Goal: Task Accomplishment & Management: Complete application form

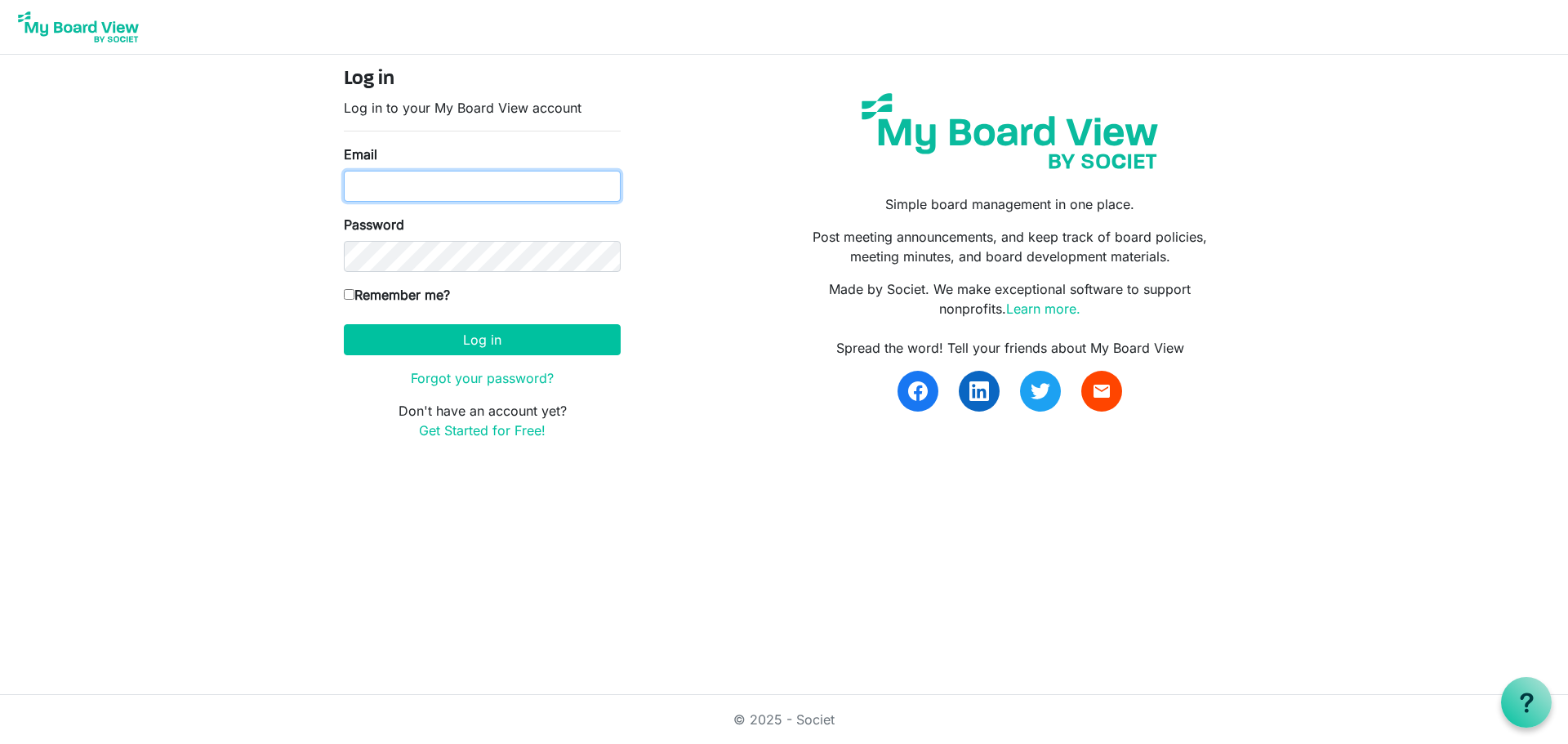
click at [421, 187] on input "Email" at bounding box center [482, 187] width 277 height 31
type input "duncanpj@pvvfd.org"
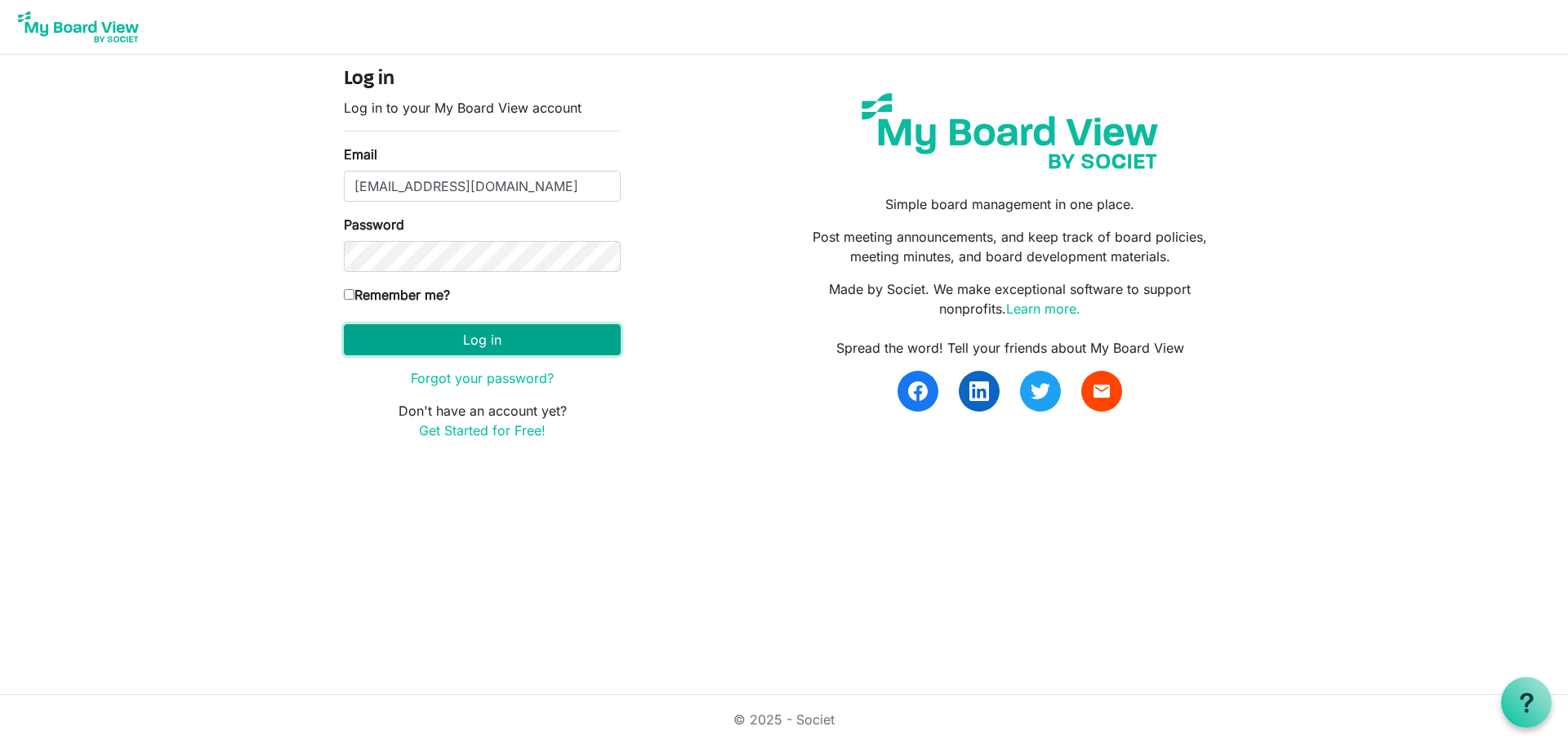
click at [481, 339] on button "Log in" at bounding box center [482, 340] width 277 height 31
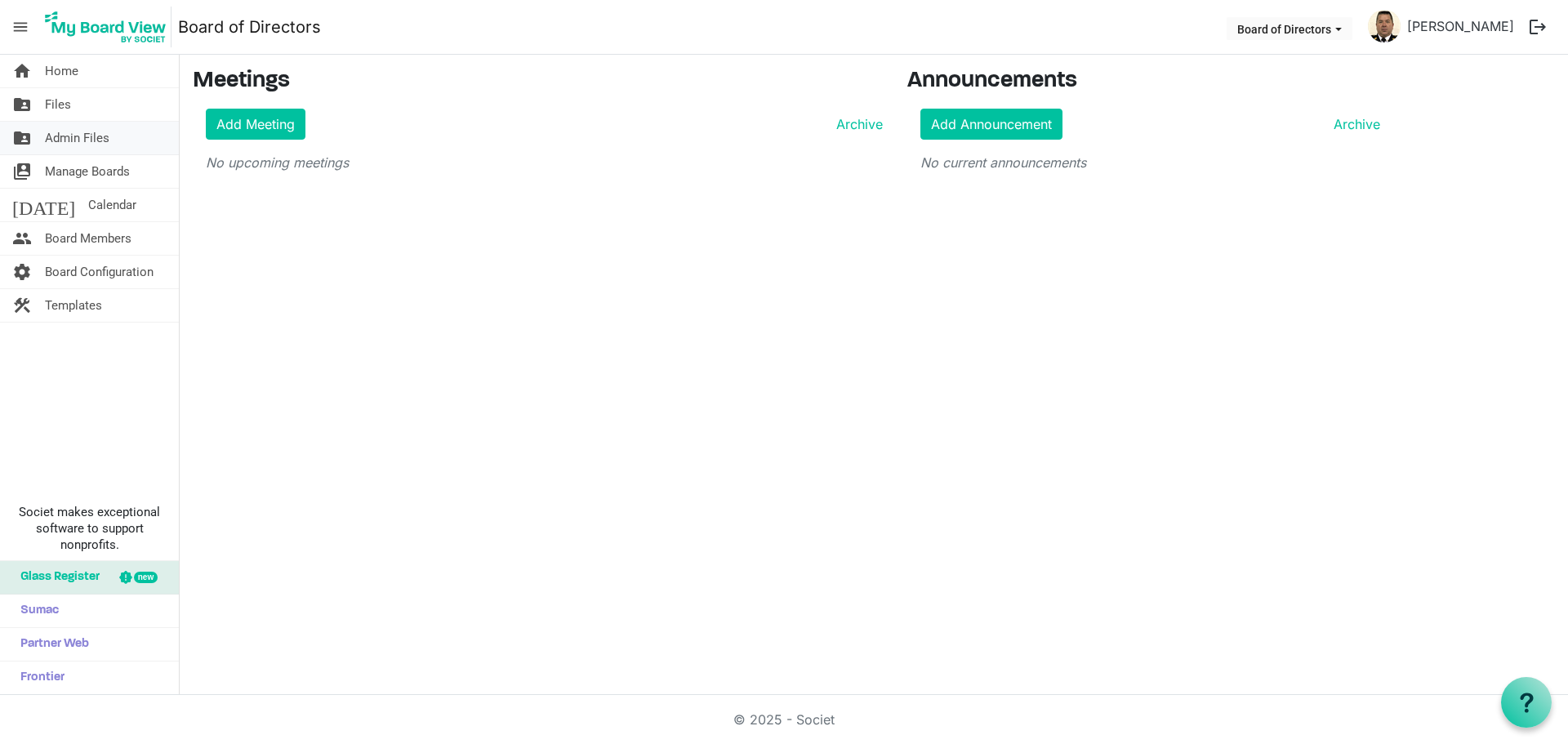
click at [81, 137] on span "Admin Files" at bounding box center [78, 138] width 65 height 32
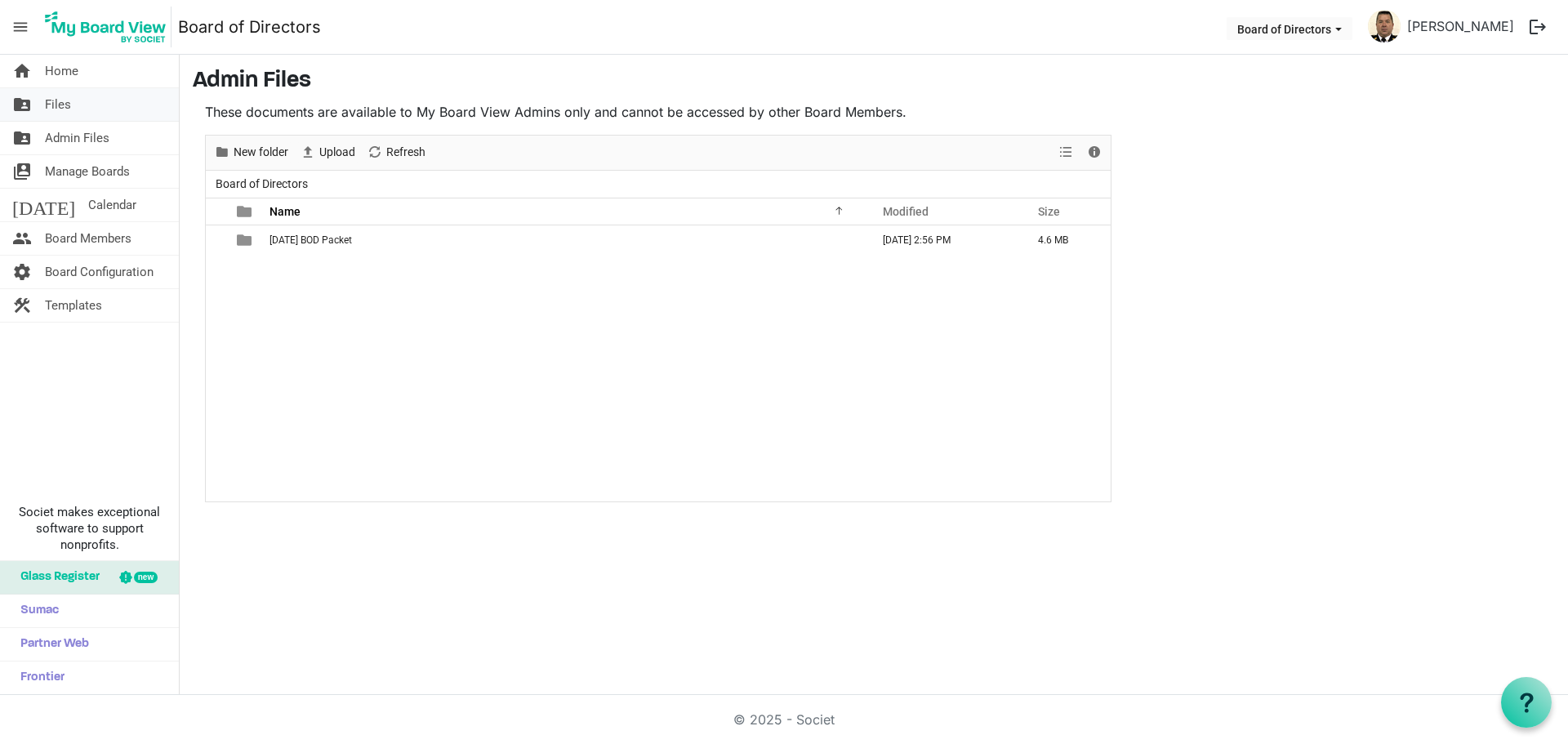
click at [53, 101] on span "Files" at bounding box center [58, 104] width 26 height 32
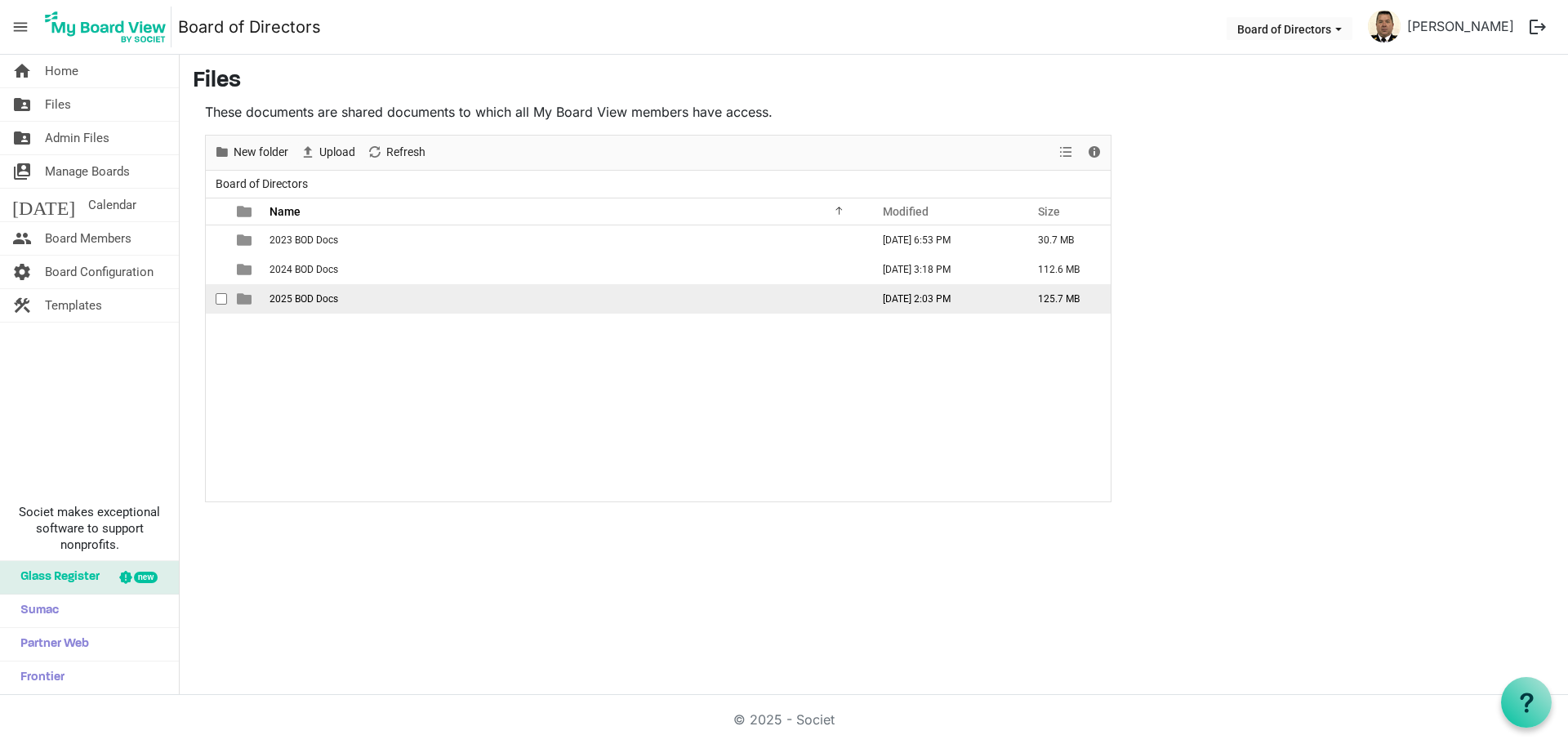
click at [297, 296] on span "2025 BOD Docs" at bounding box center [304, 299] width 68 height 11
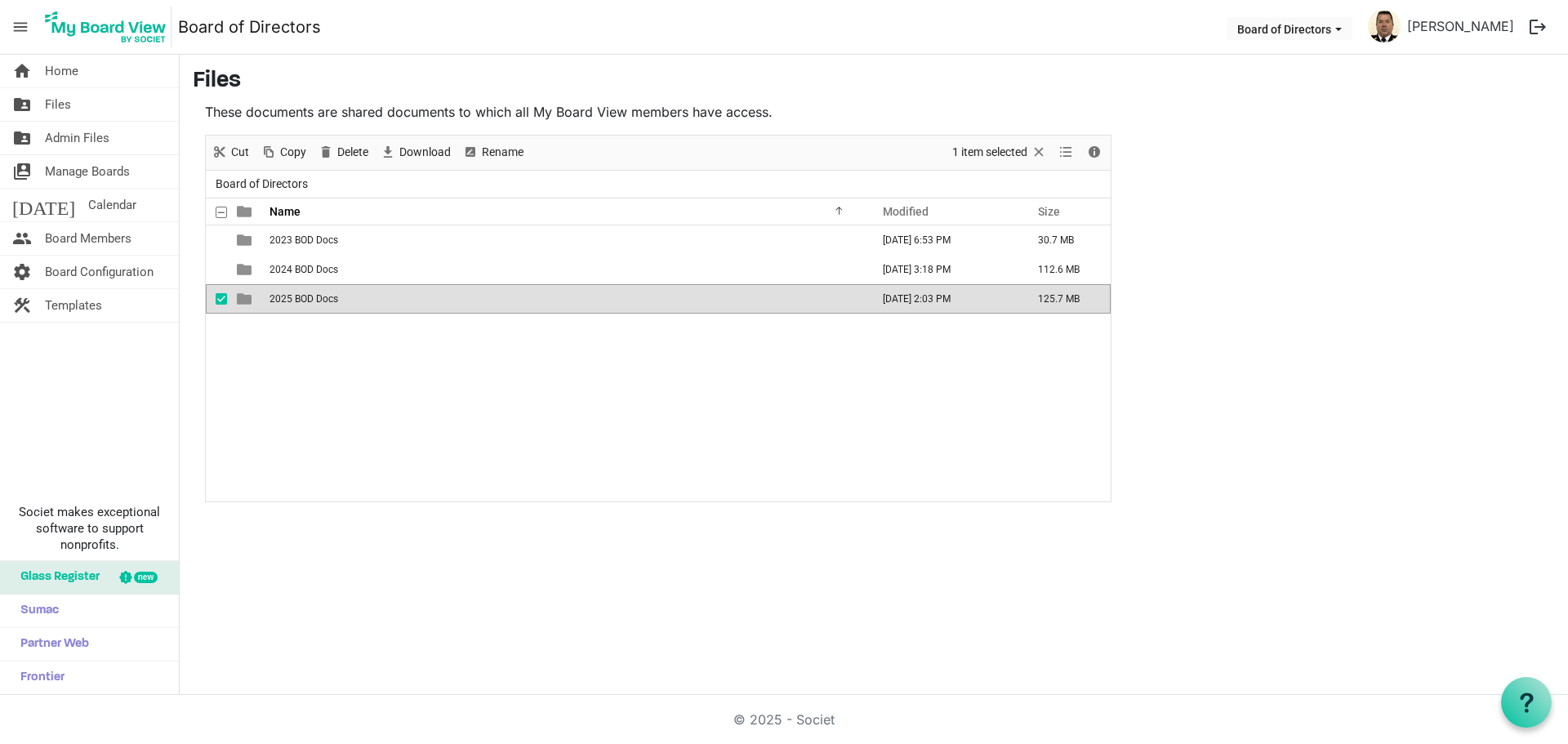
click at [297, 296] on span "2025 BOD Docs" at bounding box center [304, 299] width 68 height 11
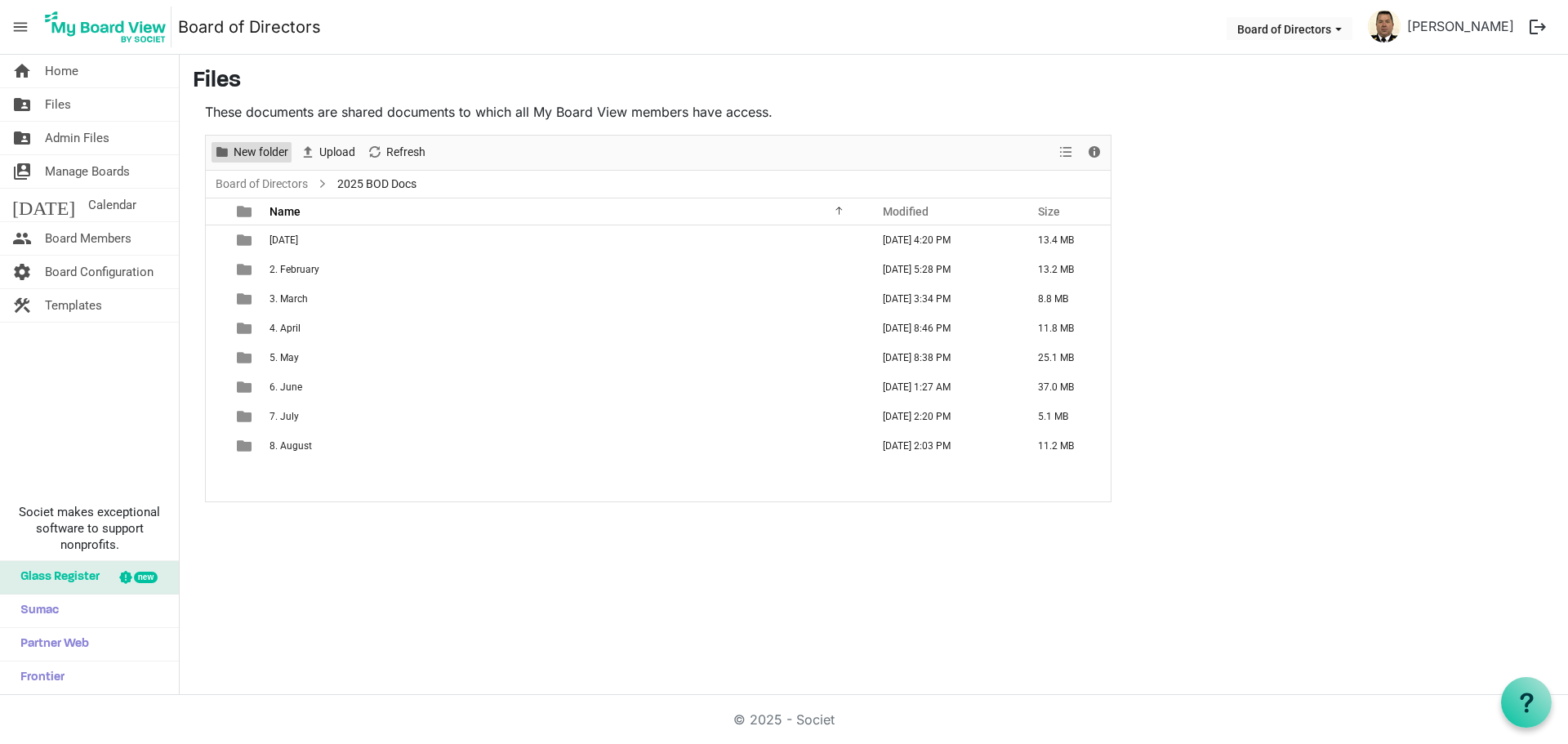
click at [264, 153] on span "New folder" at bounding box center [261, 152] width 58 height 20
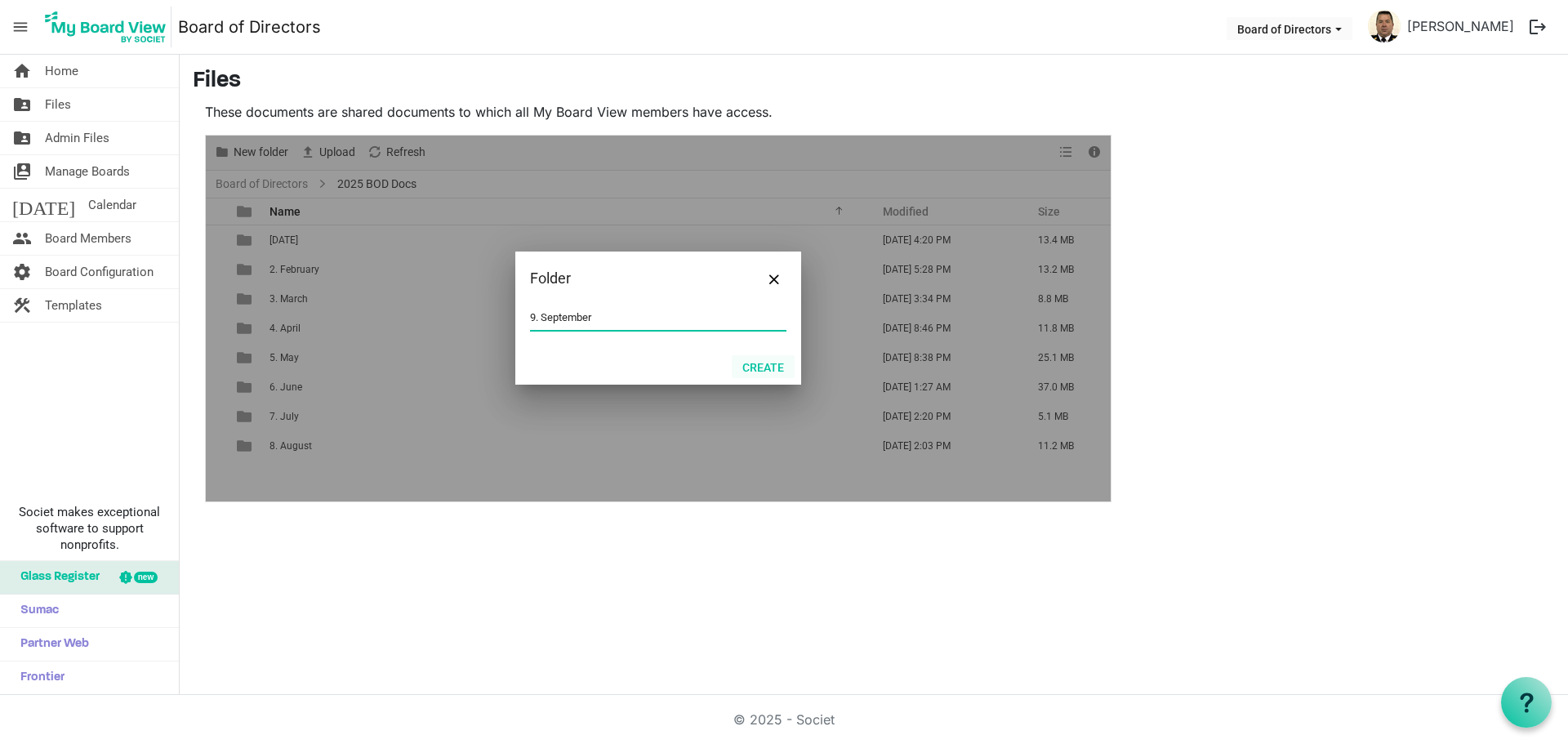
type input "9. September"
click at [750, 366] on button "Create" at bounding box center [763, 367] width 63 height 23
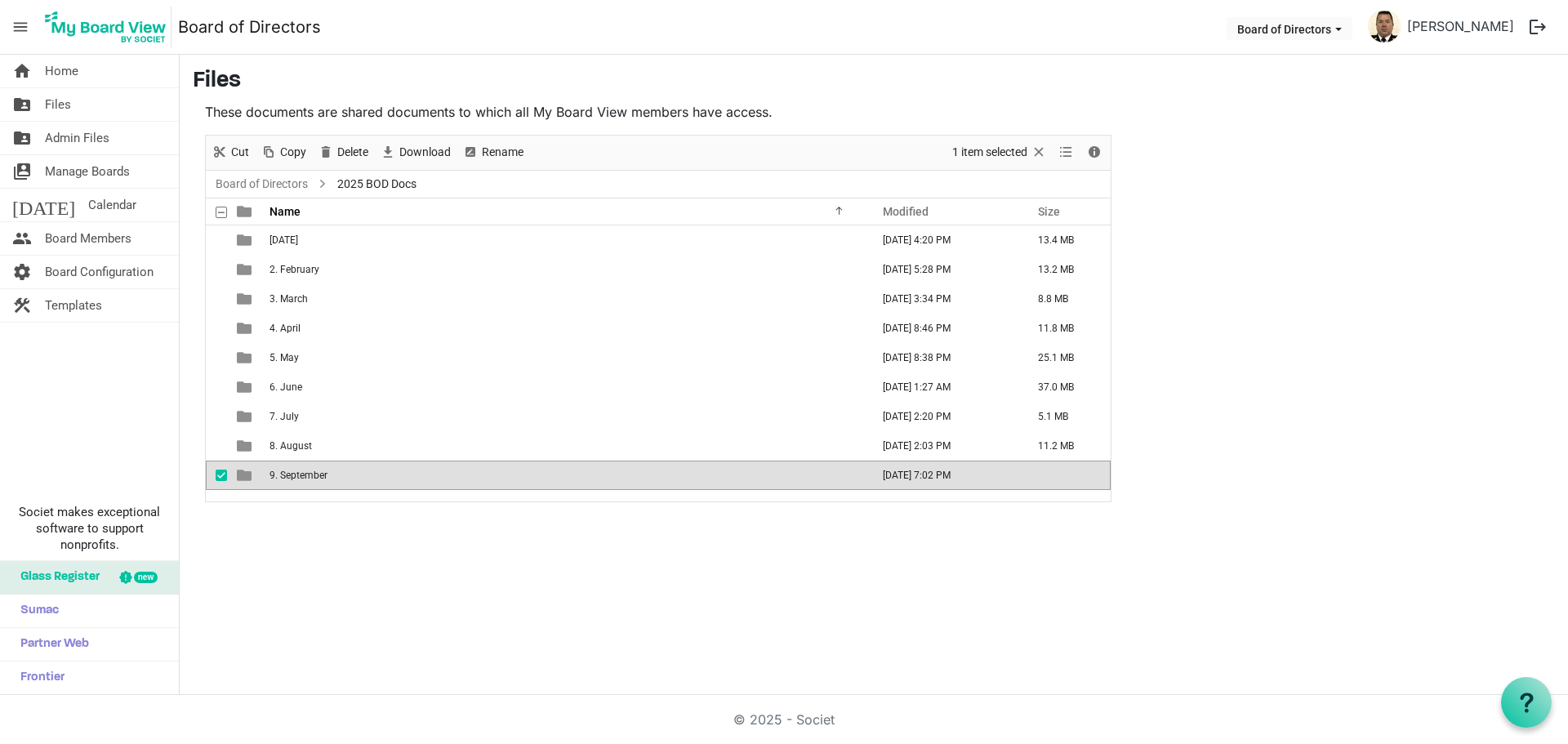
click at [296, 476] on span "9. September" at bounding box center [298, 475] width 58 height 11
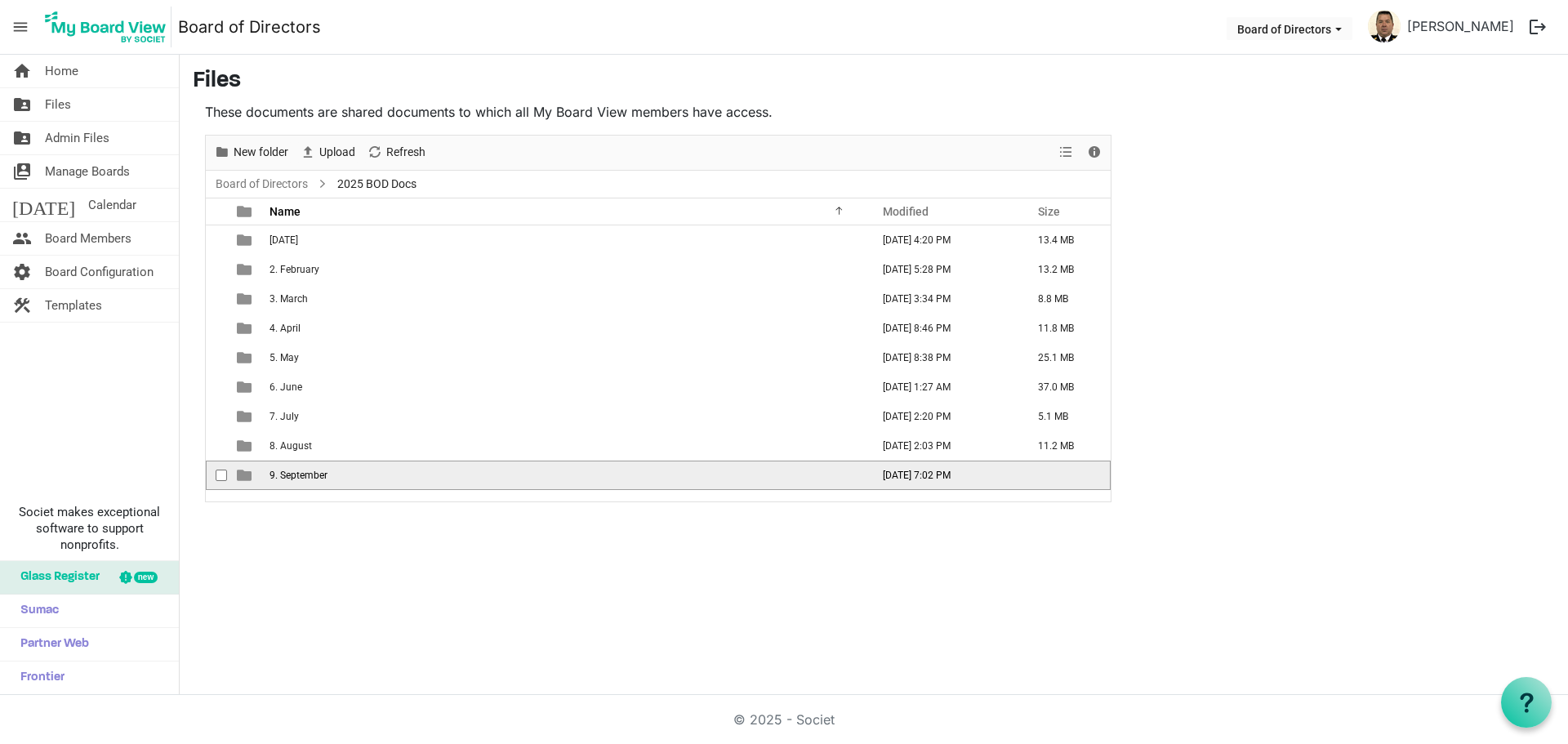
click at [296, 476] on span "9. September" at bounding box center [298, 475] width 58 height 11
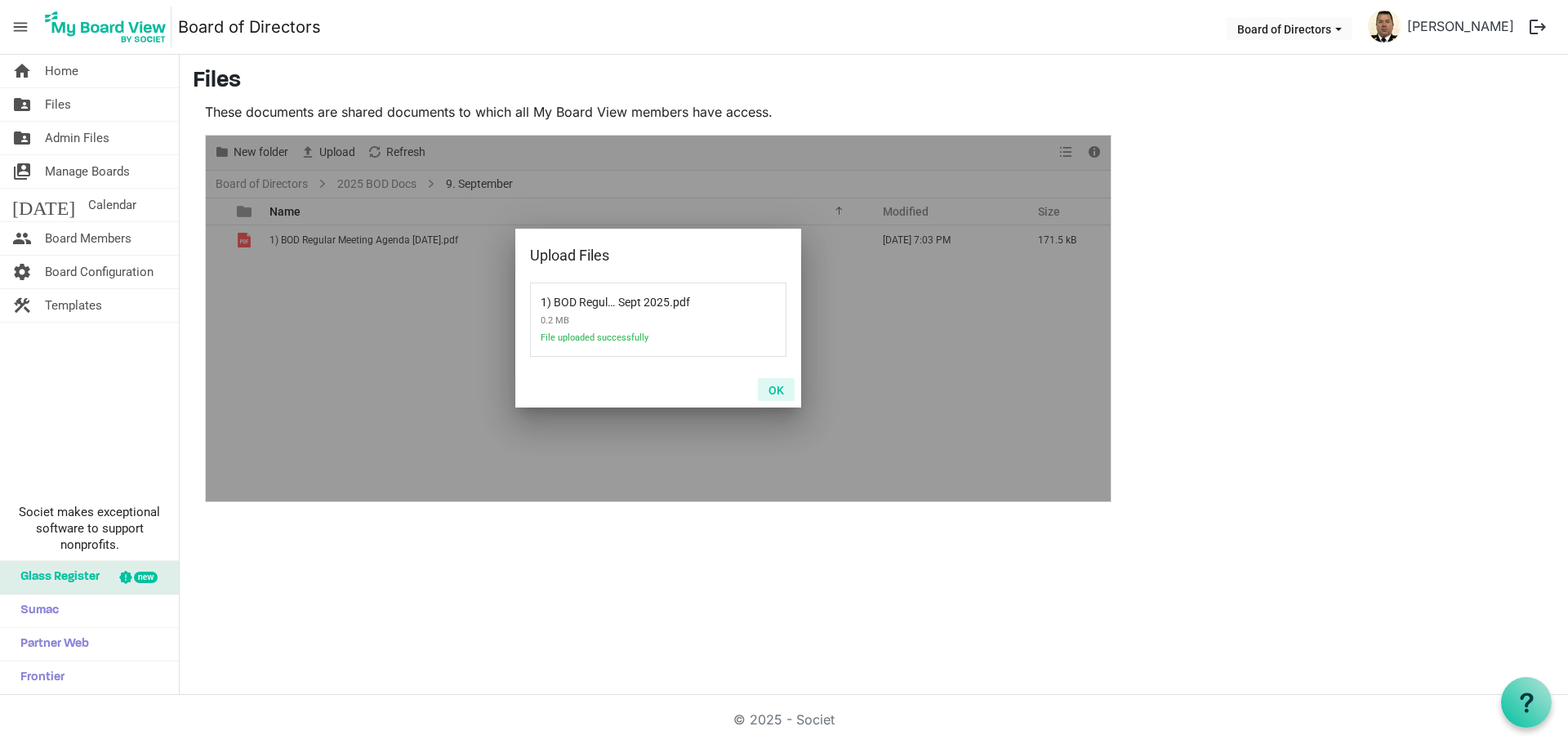
drag, startPoint x: 773, startPoint y: 391, endPoint x: 818, endPoint y: 397, distance: 45.4
click at [774, 391] on button "OK" at bounding box center [776, 389] width 37 height 23
click at [772, 388] on button "OK" at bounding box center [776, 389] width 37 height 23
click at [772, 390] on button "OK" at bounding box center [776, 389] width 37 height 23
click at [780, 388] on button "OK" at bounding box center [776, 389] width 37 height 23
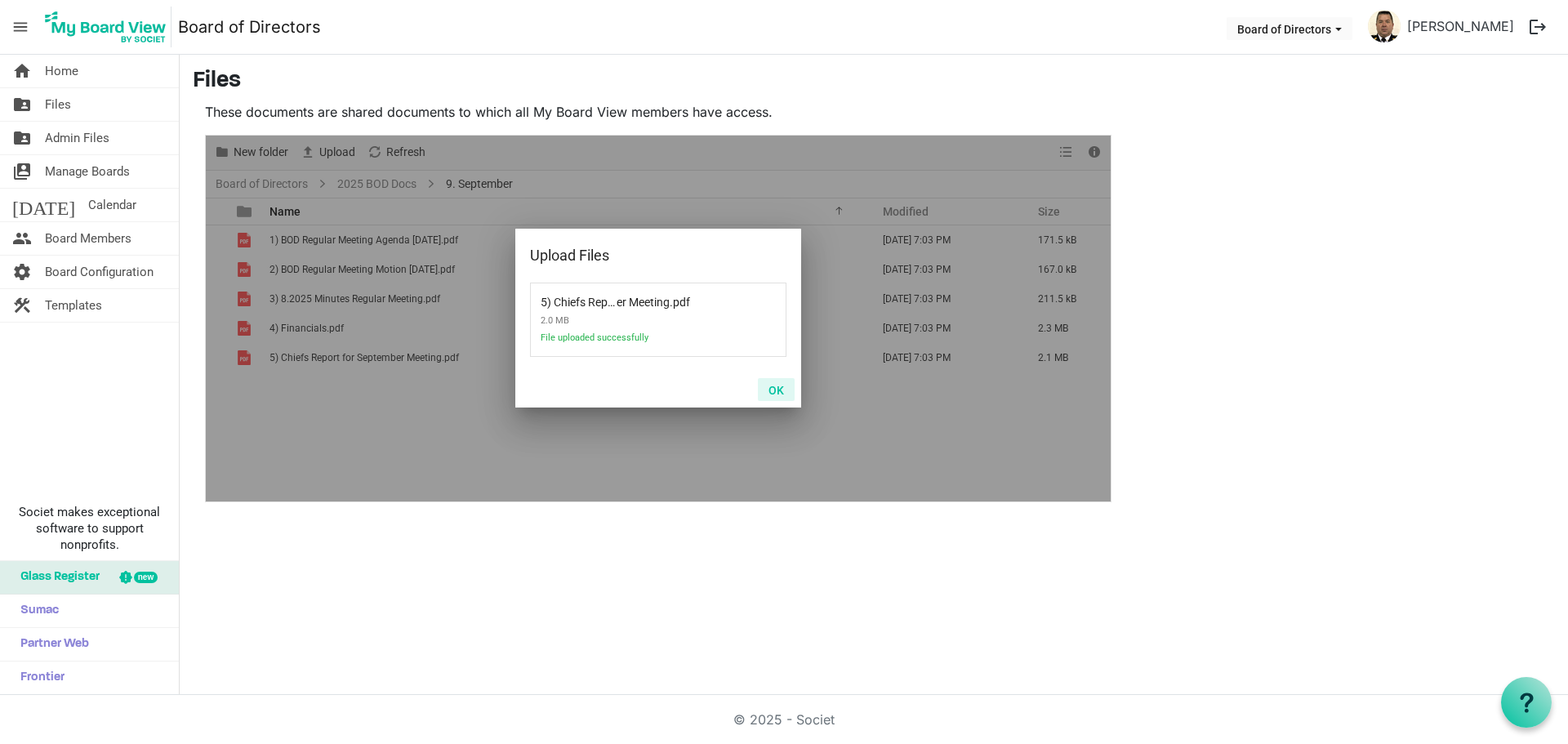
click at [775, 387] on button "OK" at bounding box center [776, 389] width 37 height 23
click at [777, 391] on button "OK" at bounding box center [776, 389] width 37 height 23
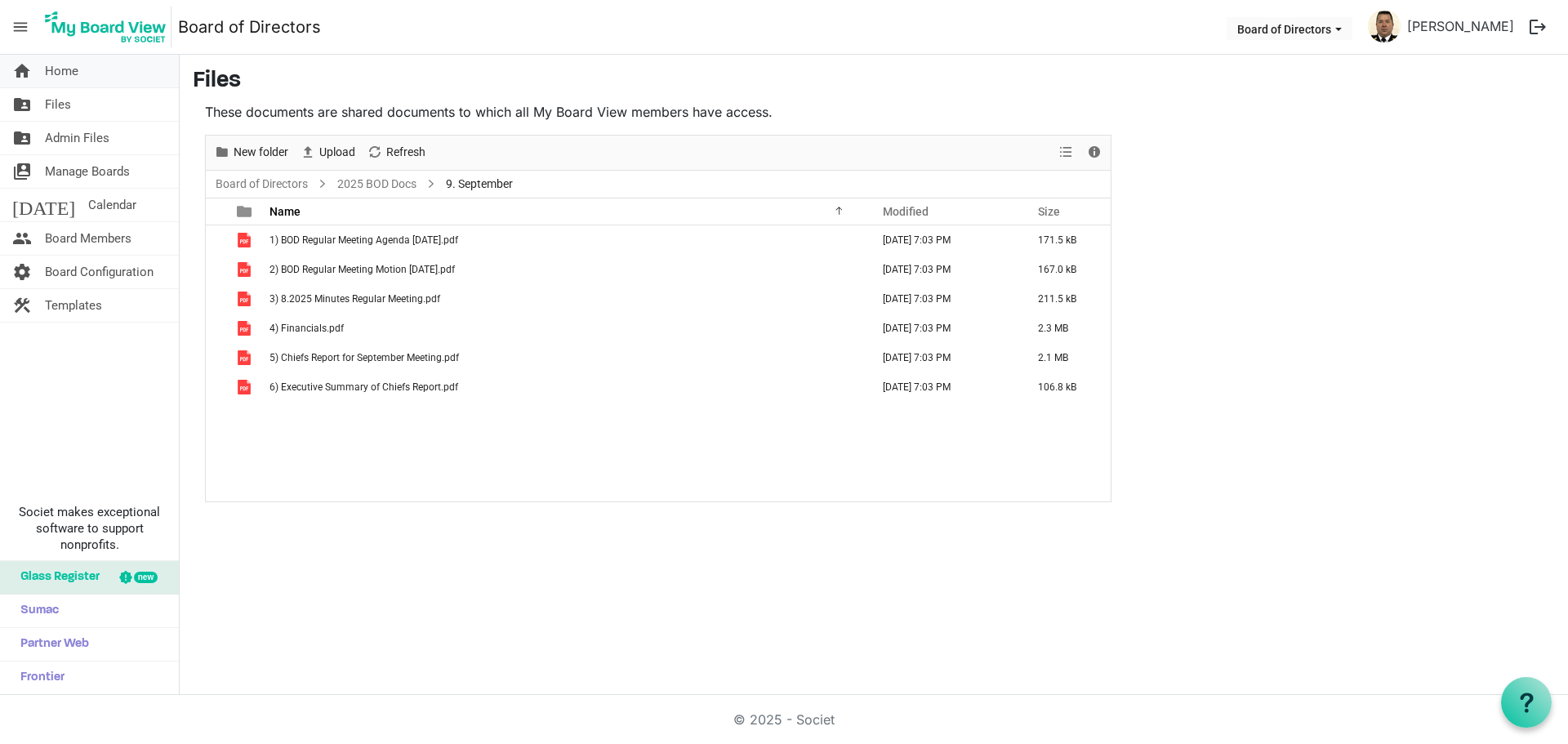
drag, startPoint x: 68, startPoint y: 71, endPoint x: 62, endPoint y: 77, distance: 8.5
click at [68, 71] on span "Home" at bounding box center [62, 70] width 33 height 32
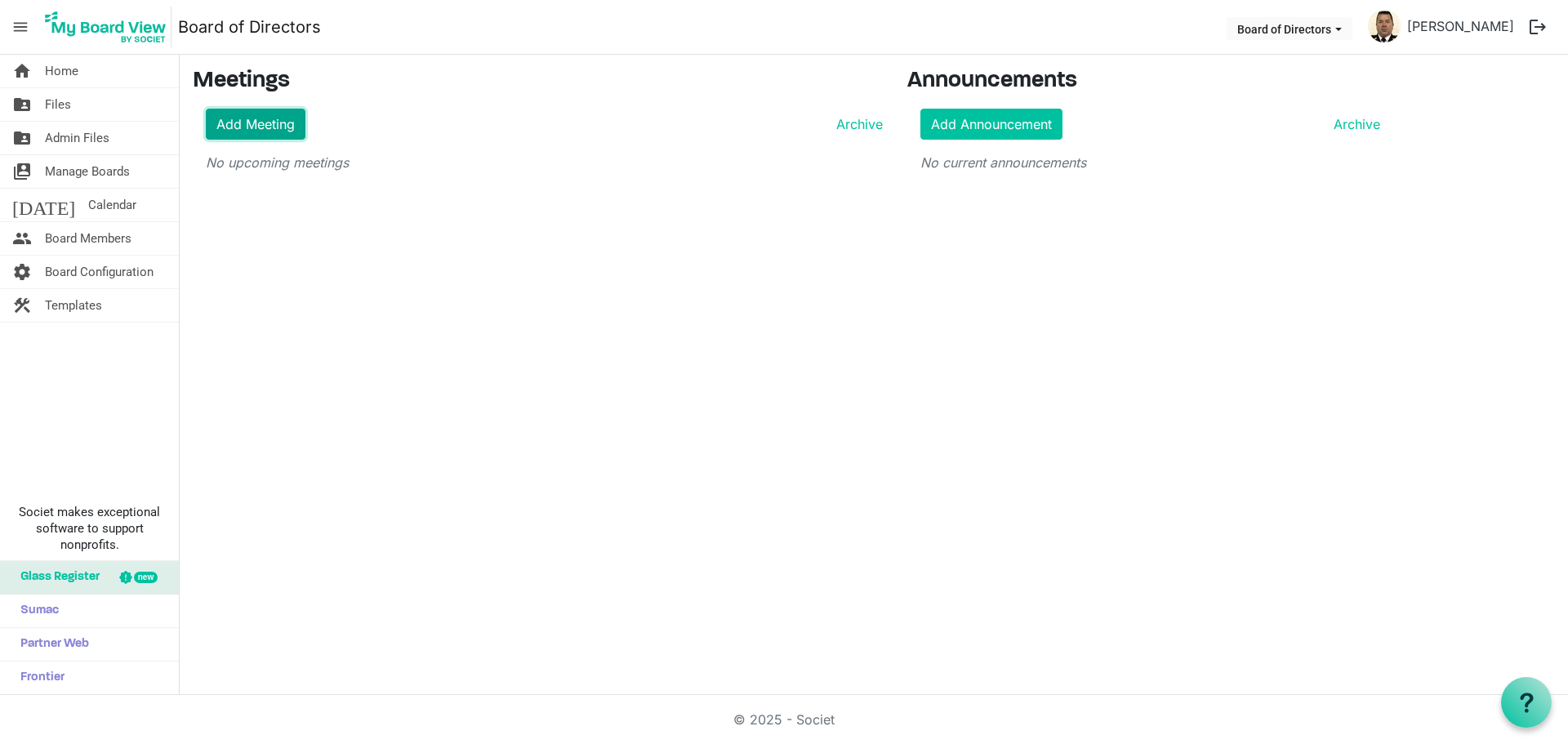
click at [279, 116] on link "Add Meeting" at bounding box center [256, 125] width 100 height 31
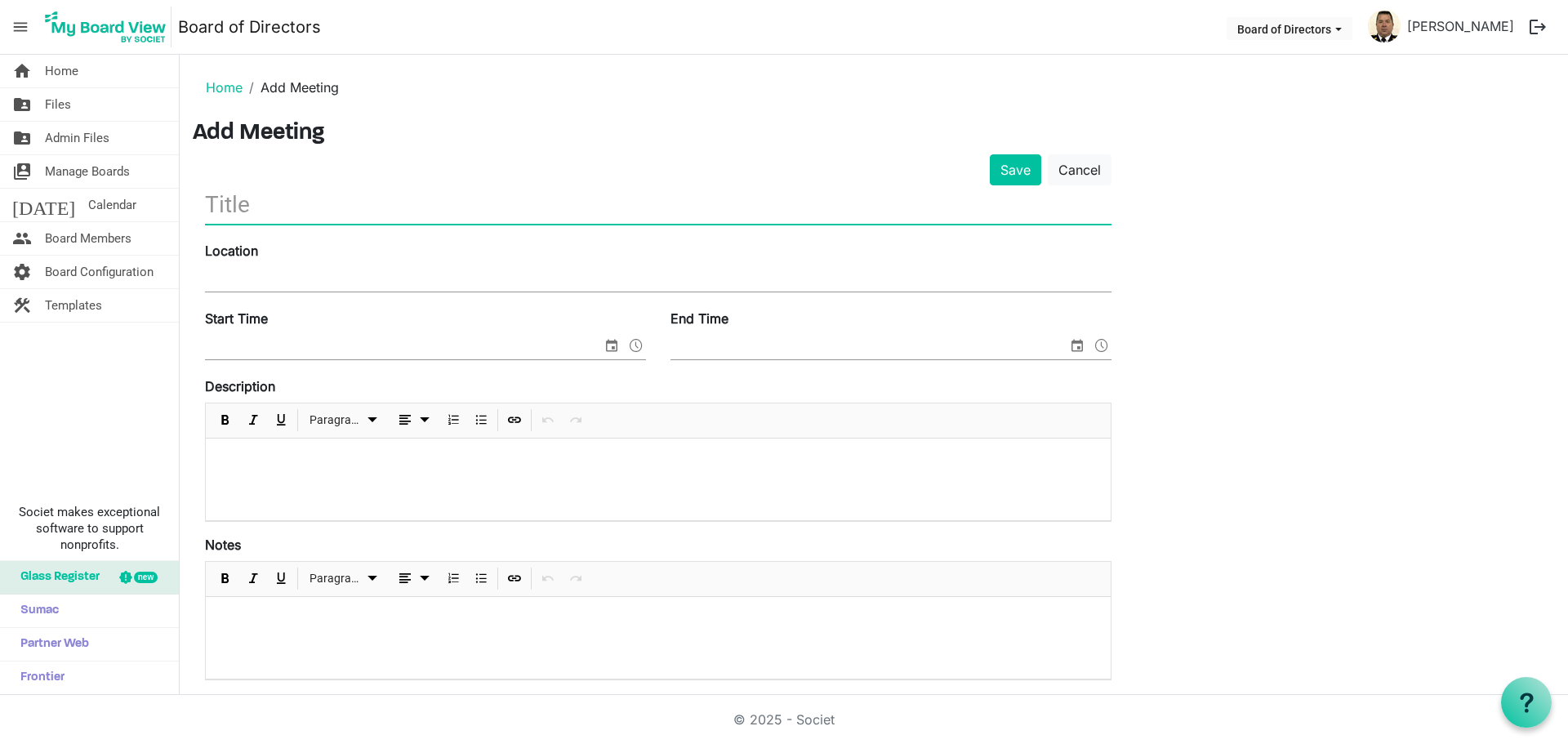
click at [313, 205] on input "text" at bounding box center [658, 205] width 906 height 39
type input "Board of Directors September"
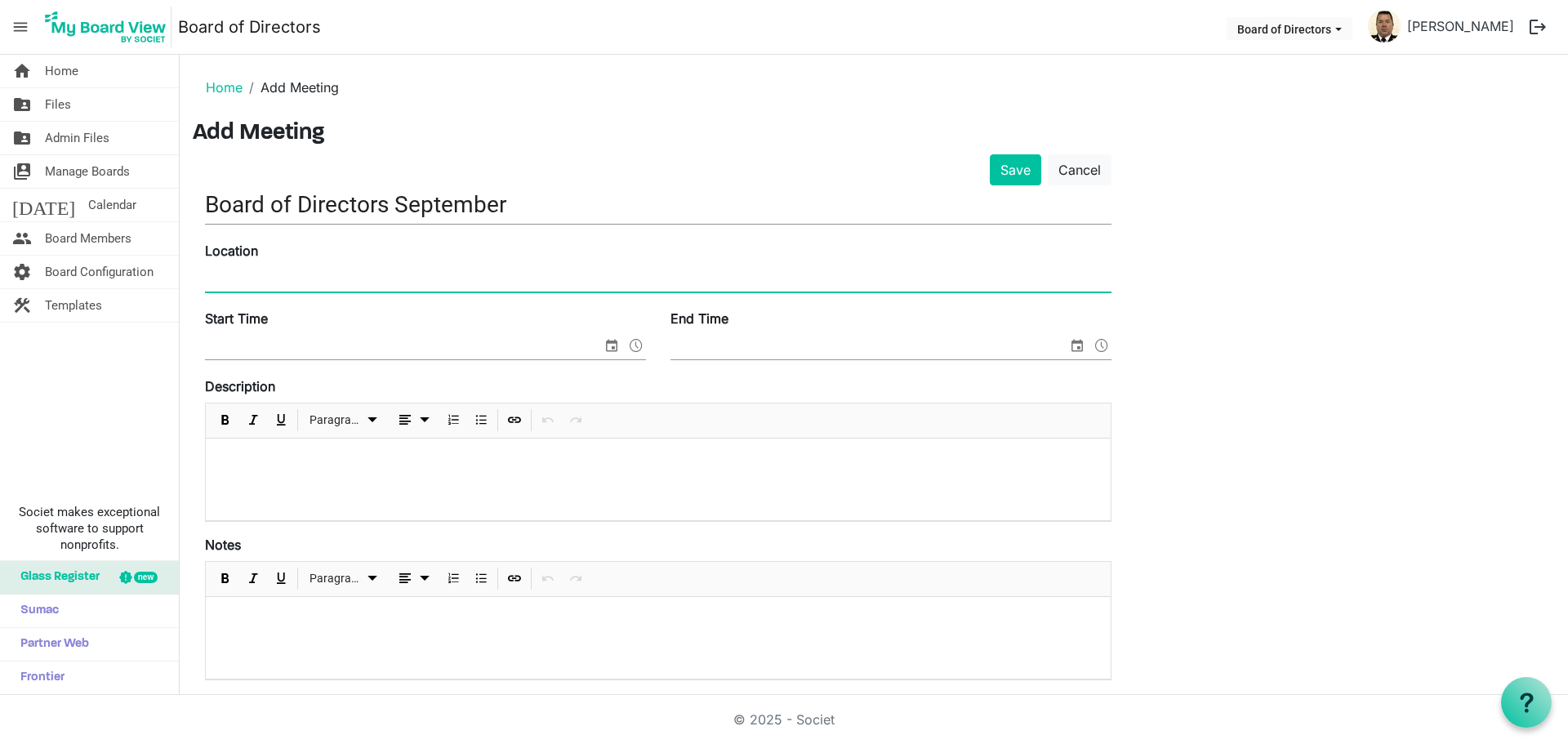
click at [264, 274] on input "Location" at bounding box center [658, 279] width 906 height 25
type input "[STREET_ADDRESS] ([GEOGRAPHIC_DATA])"
click at [381, 348] on input "Start Time" at bounding box center [404, 347] width 397 height 25
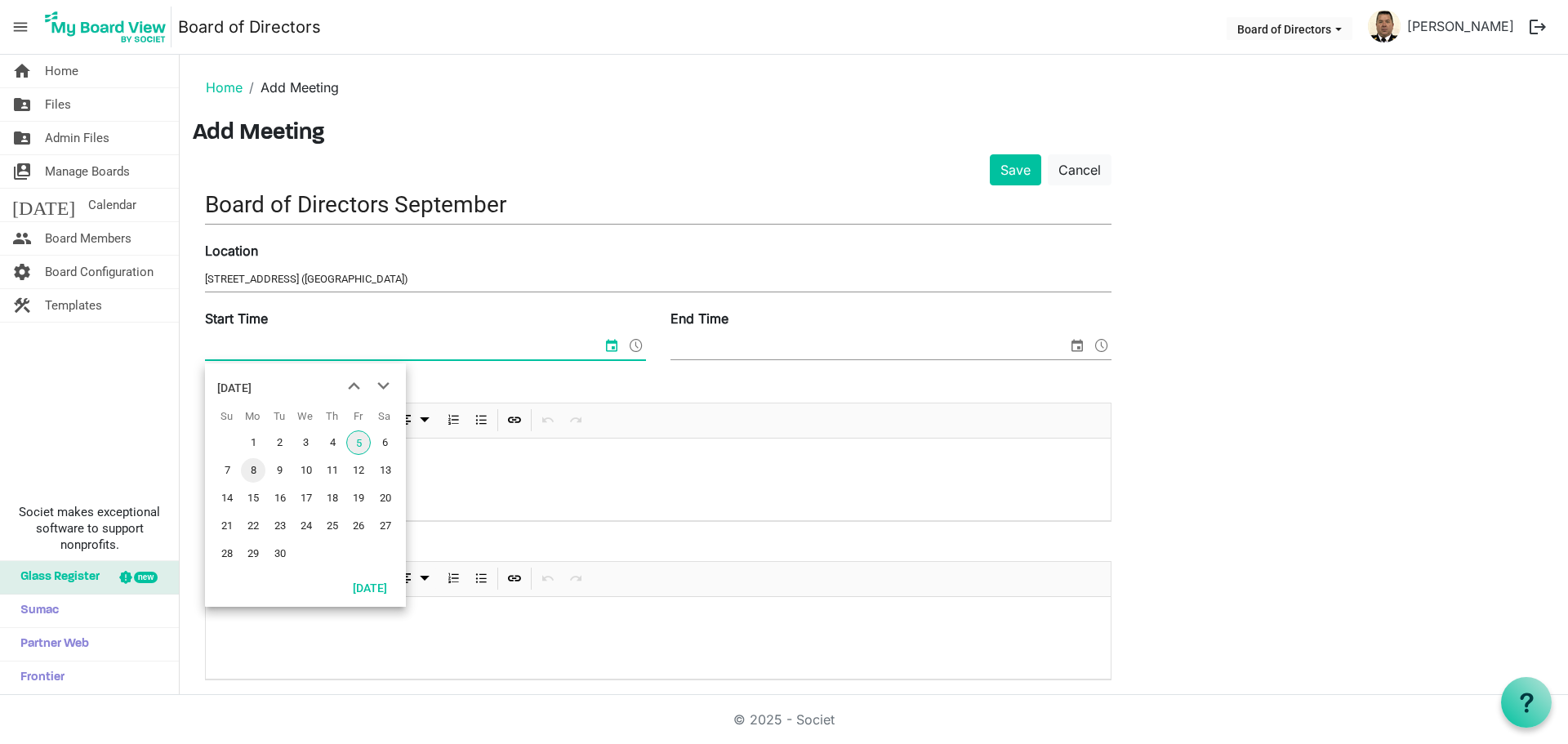
click at [256, 466] on span "8" at bounding box center [253, 470] width 25 height 25
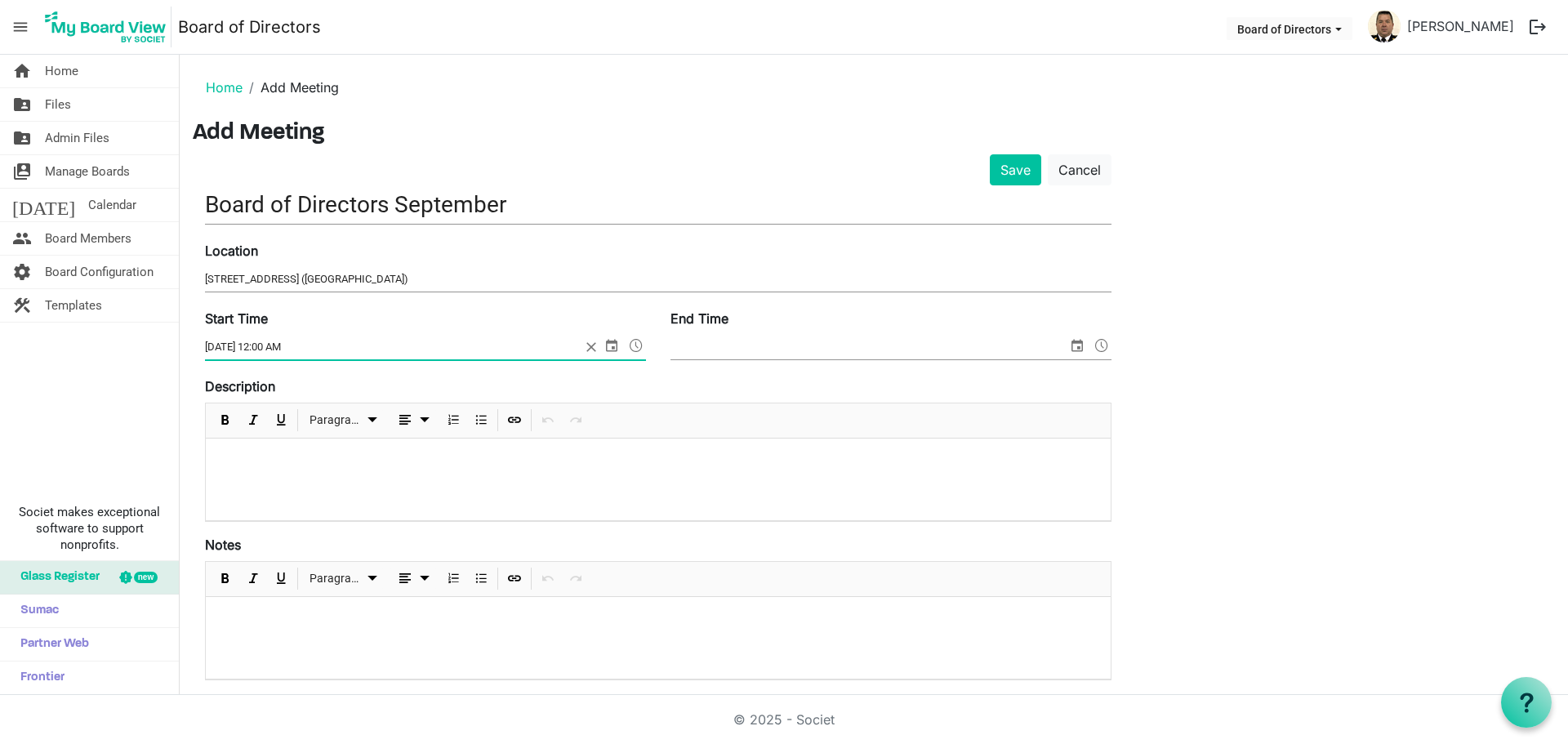
click at [634, 346] on span at bounding box center [636, 345] width 19 height 21
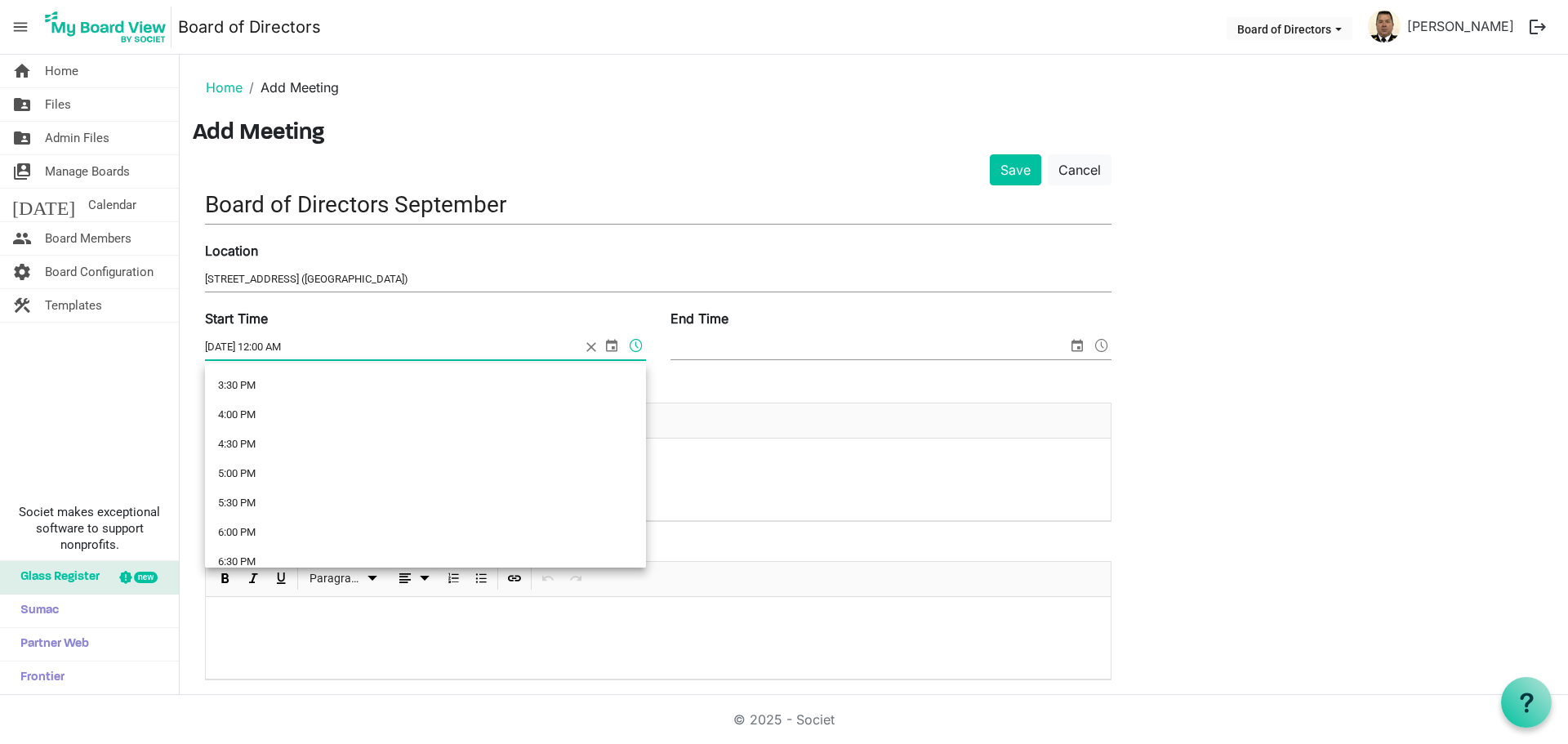
scroll to position [1001, 0]
click at [236, 494] on li "7:00 PM" at bounding box center [425, 502] width 441 height 30
type input "9/8/2025 7:00 PM"
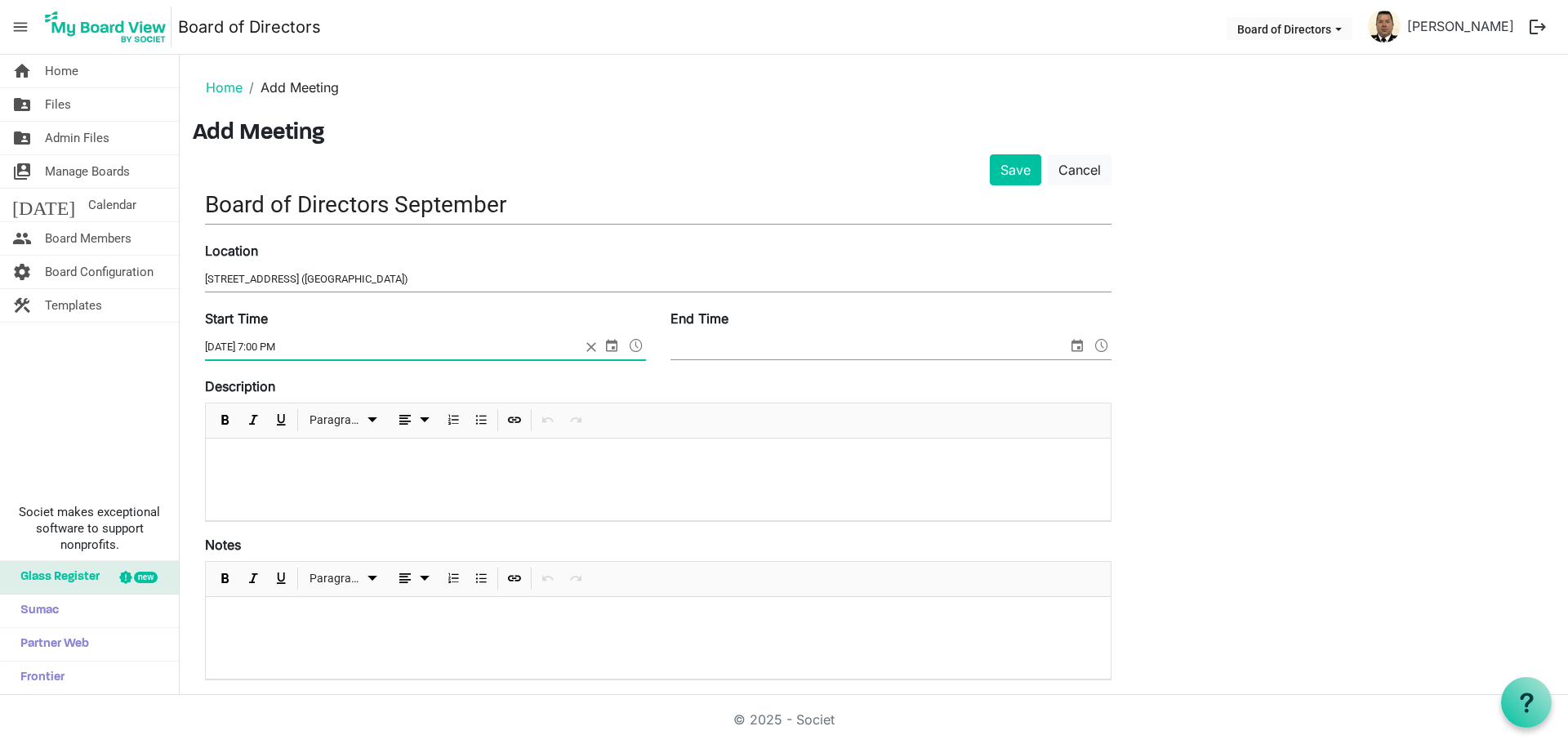
click at [759, 342] on input "End Time" at bounding box center [869, 347] width 397 height 25
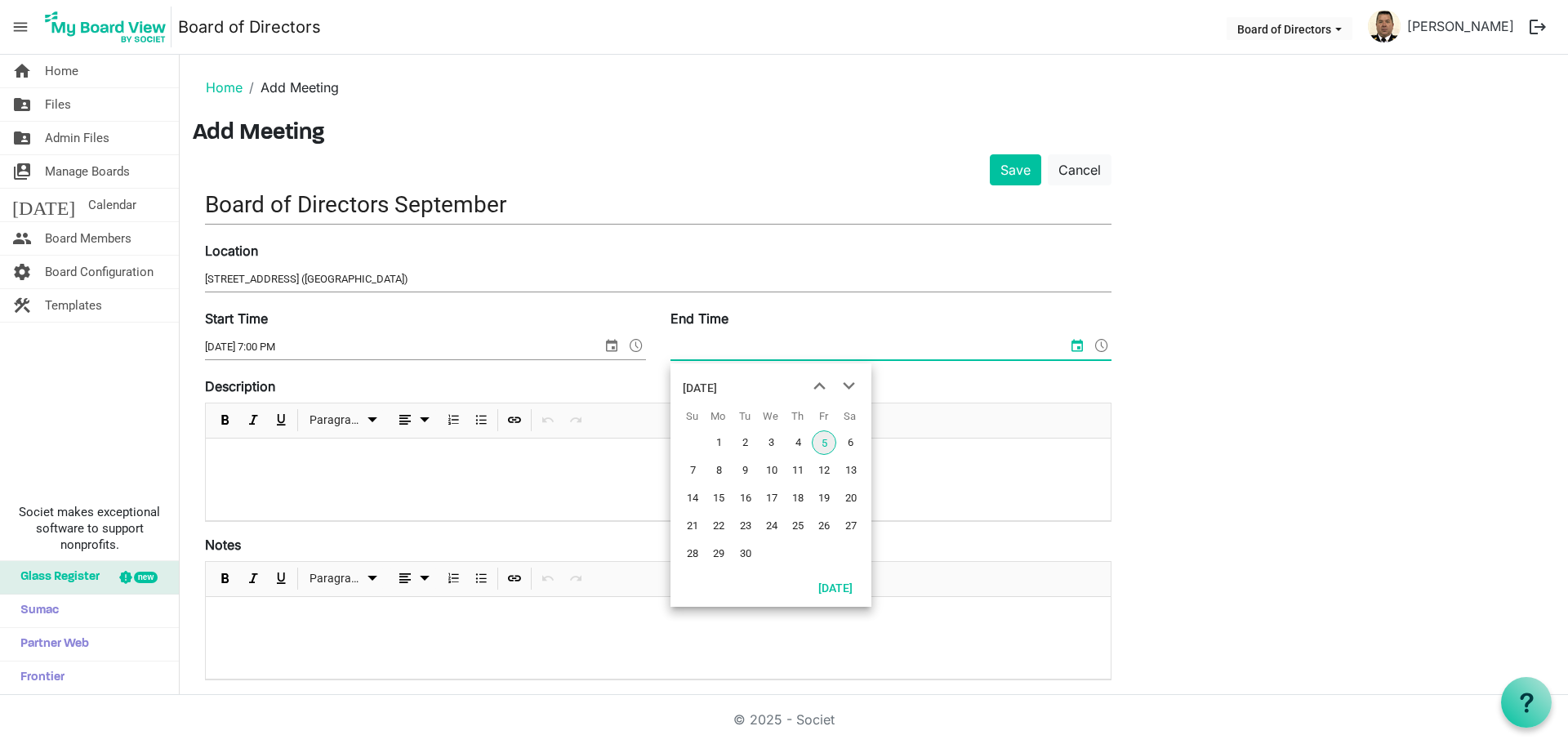
drag, startPoint x: 715, startPoint y: 474, endPoint x: 730, endPoint y: 469, distance: 15.8
click at [716, 474] on span "8" at bounding box center [719, 470] width 25 height 25
click at [1100, 345] on span at bounding box center [1101, 345] width 19 height 21
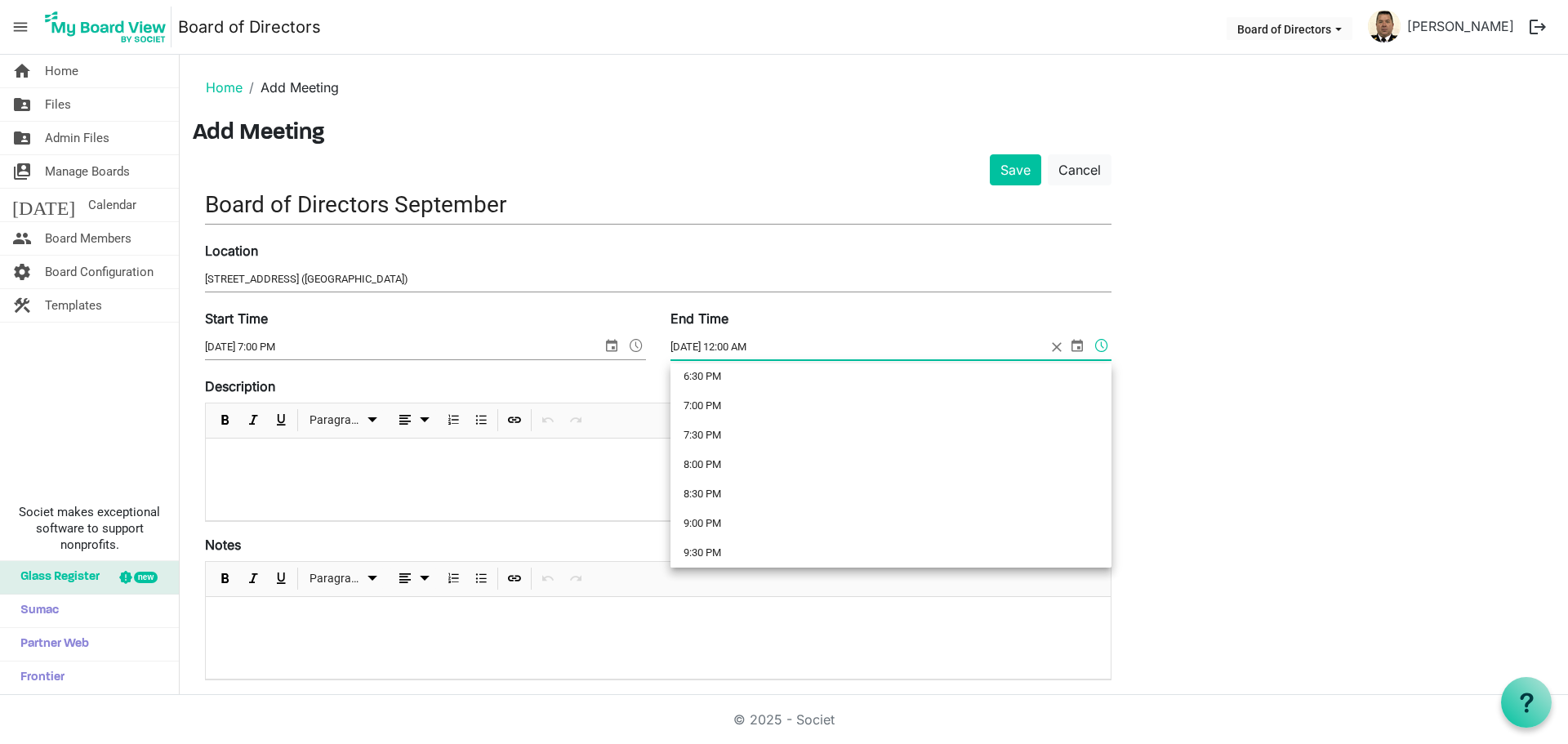
scroll to position [1078, 0]
click at [706, 543] on li "9:00 PM" at bounding box center [891, 543] width 441 height 30
type input "9/8/2025 9:00 PM"
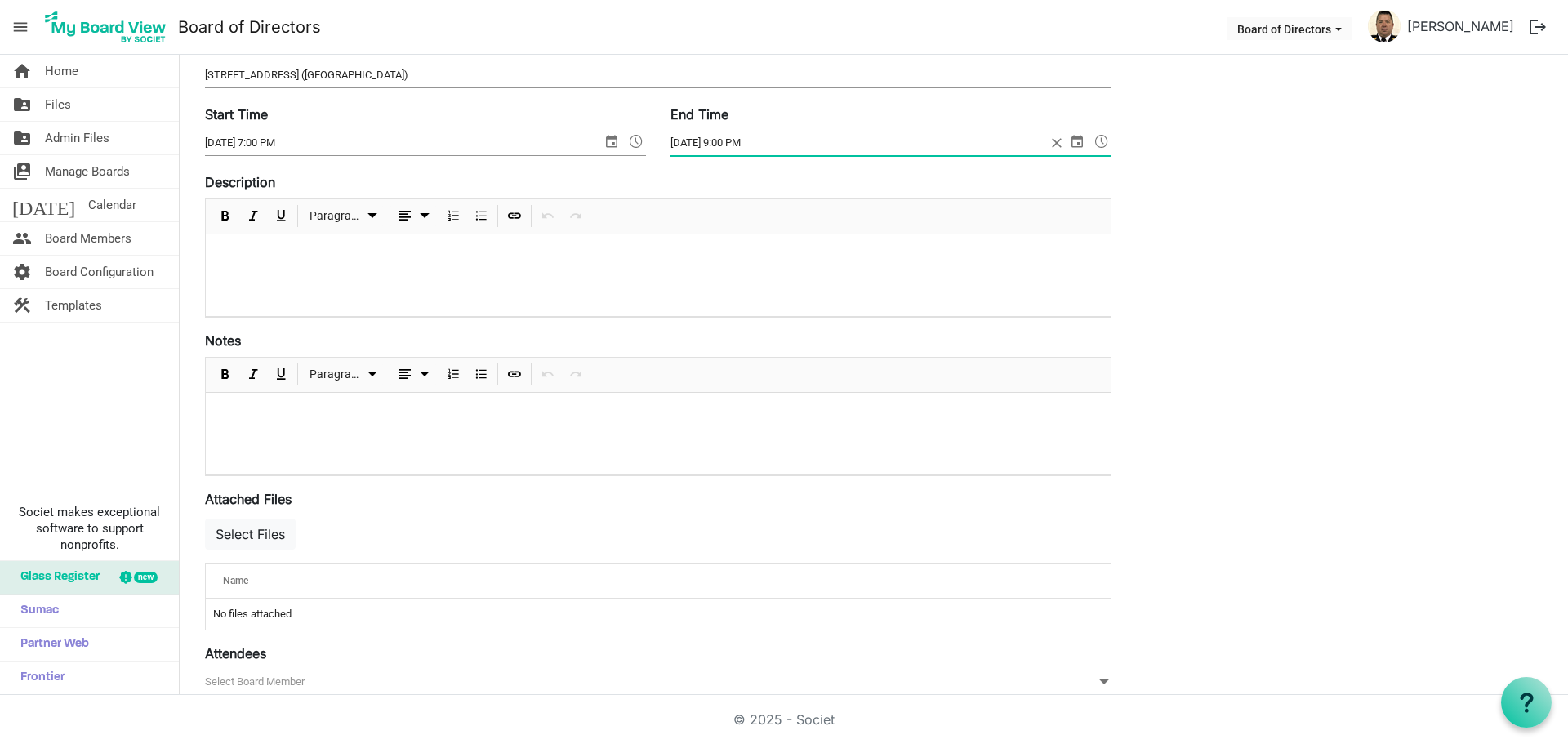
scroll to position [286, 0]
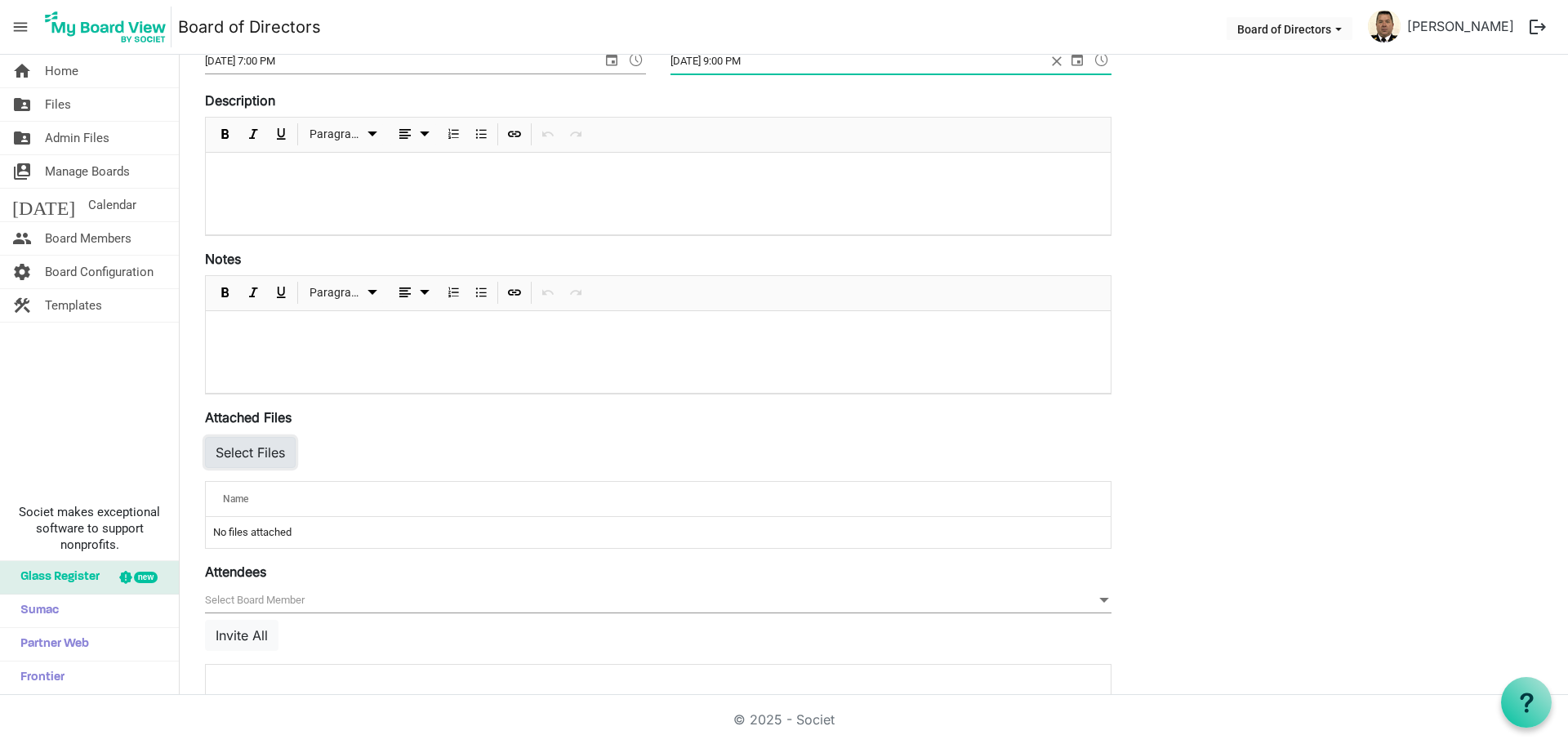
click at [248, 451] on button "Select Files" at bounding box center [250, 453] width 91 height 31
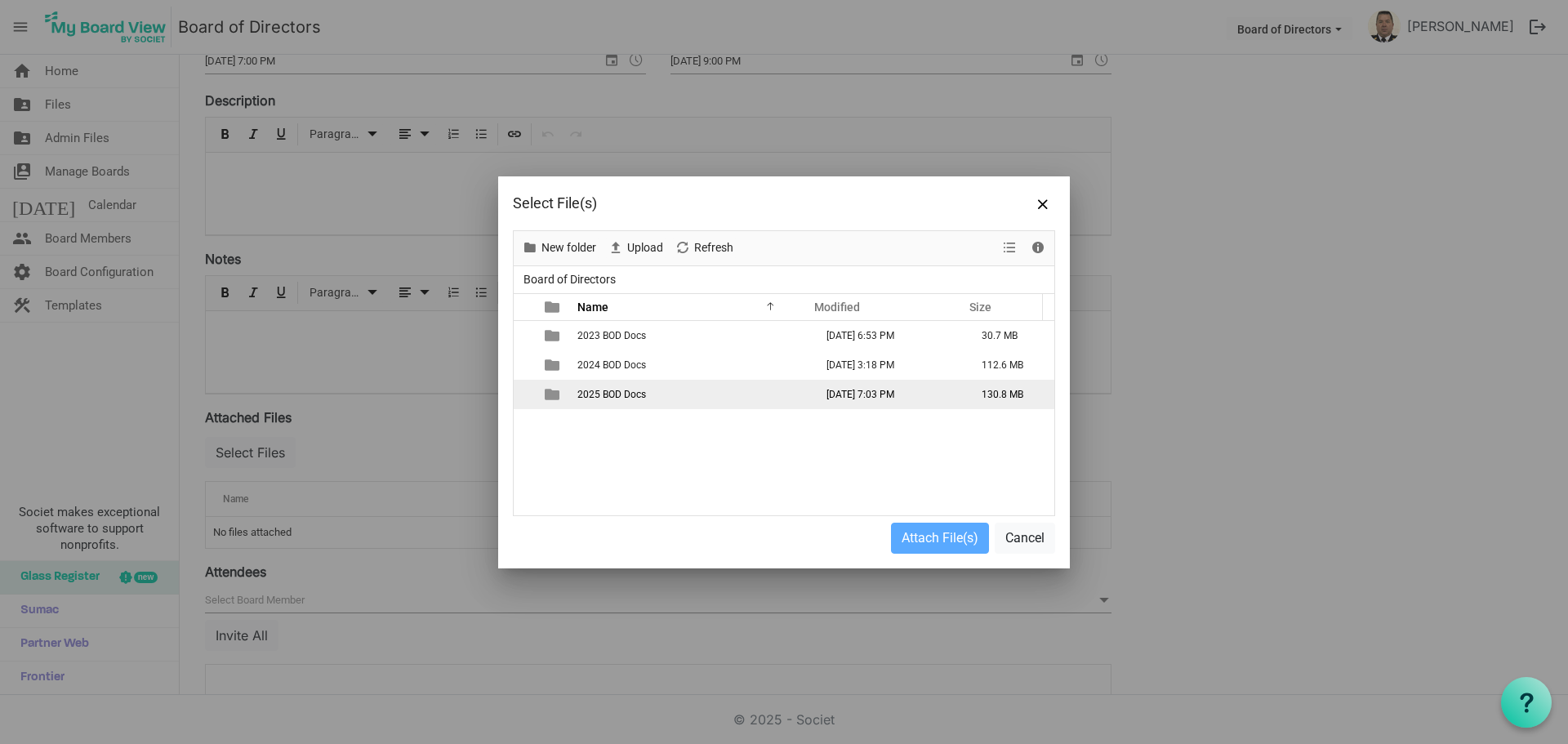
click at [602, 397] on span "2025 BOD Docs" at bounding box center [612, 395] width 68 height 11
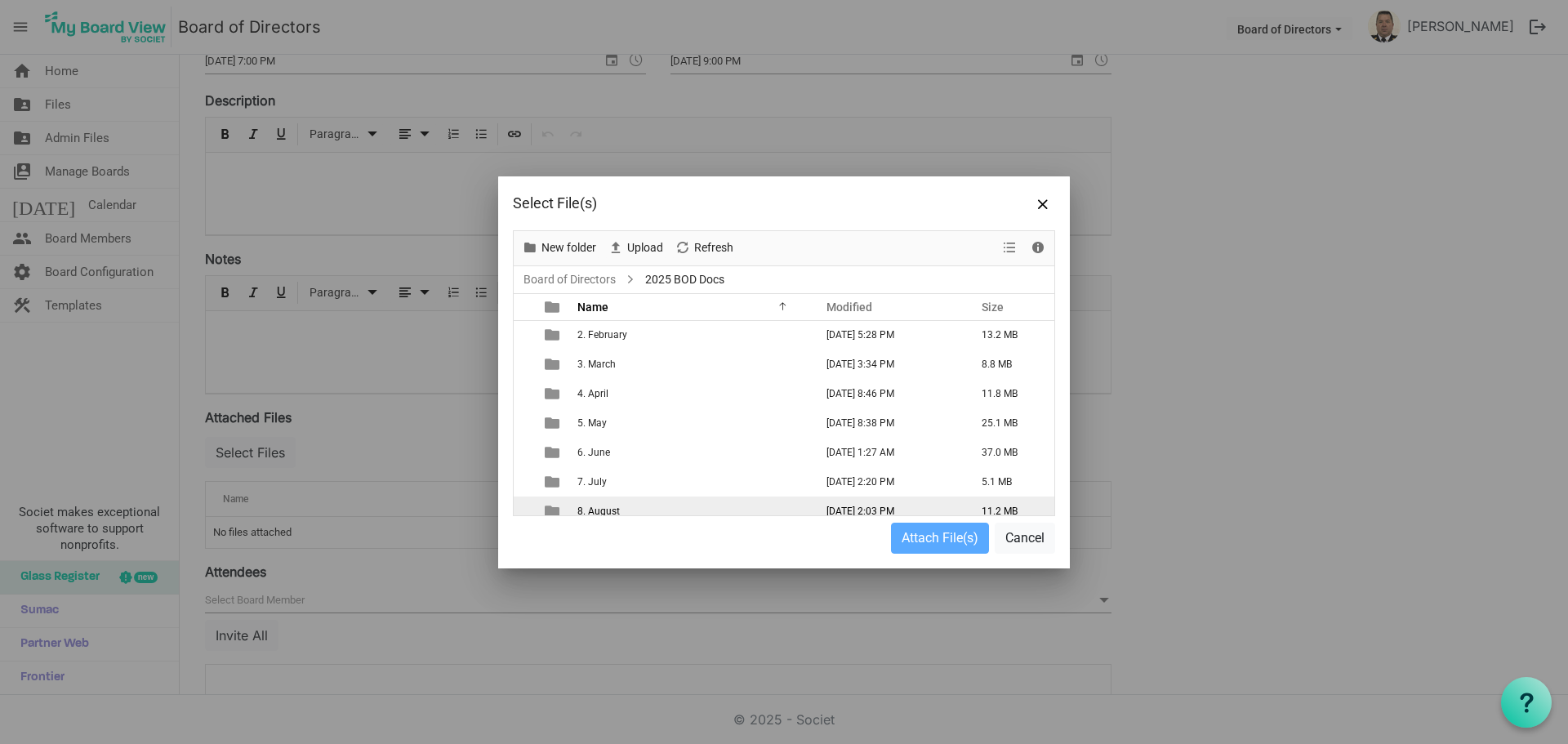
scroll to position [70, 0]
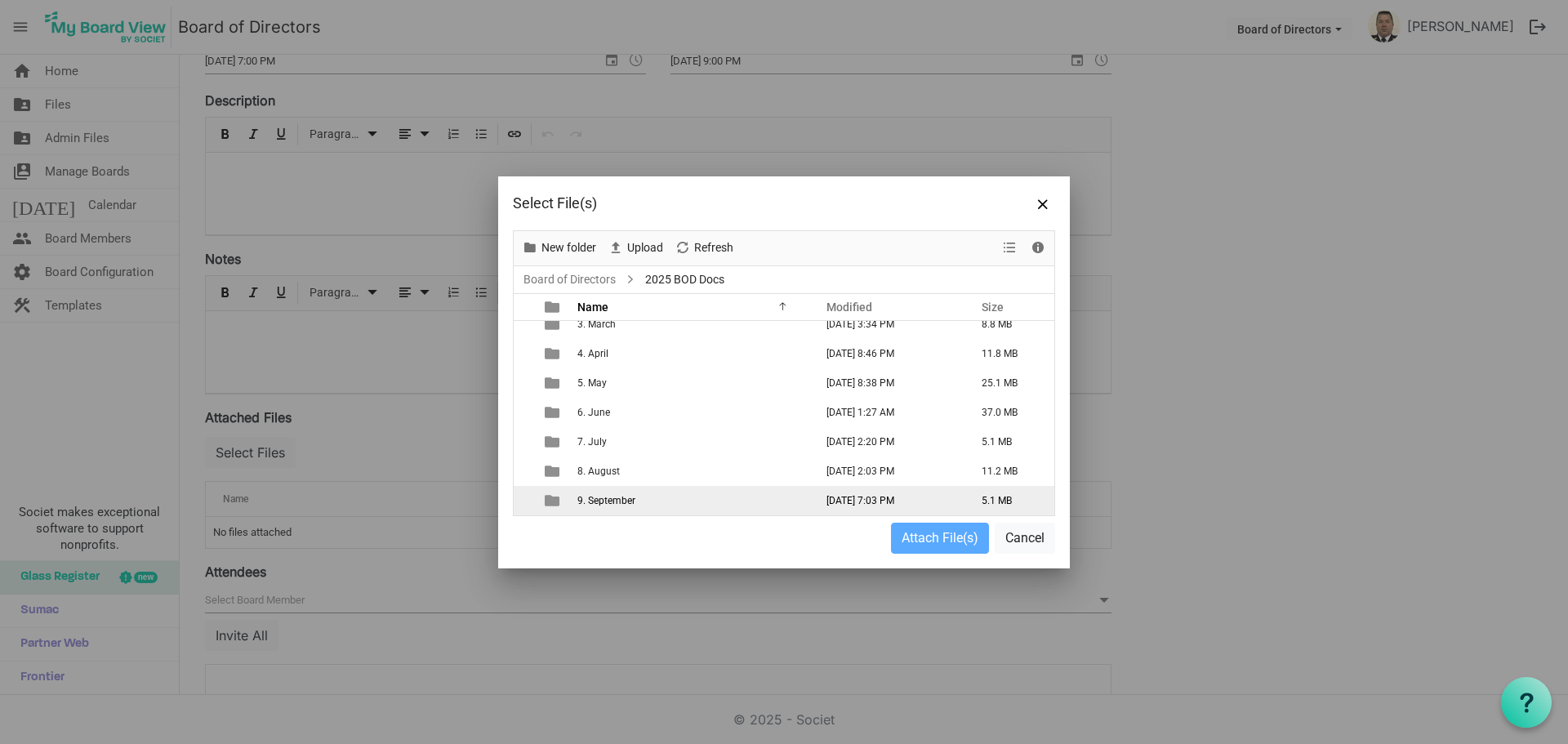
click at [605, 499] on span "9. September" at bounding box center [606, 501] width 58 height 11
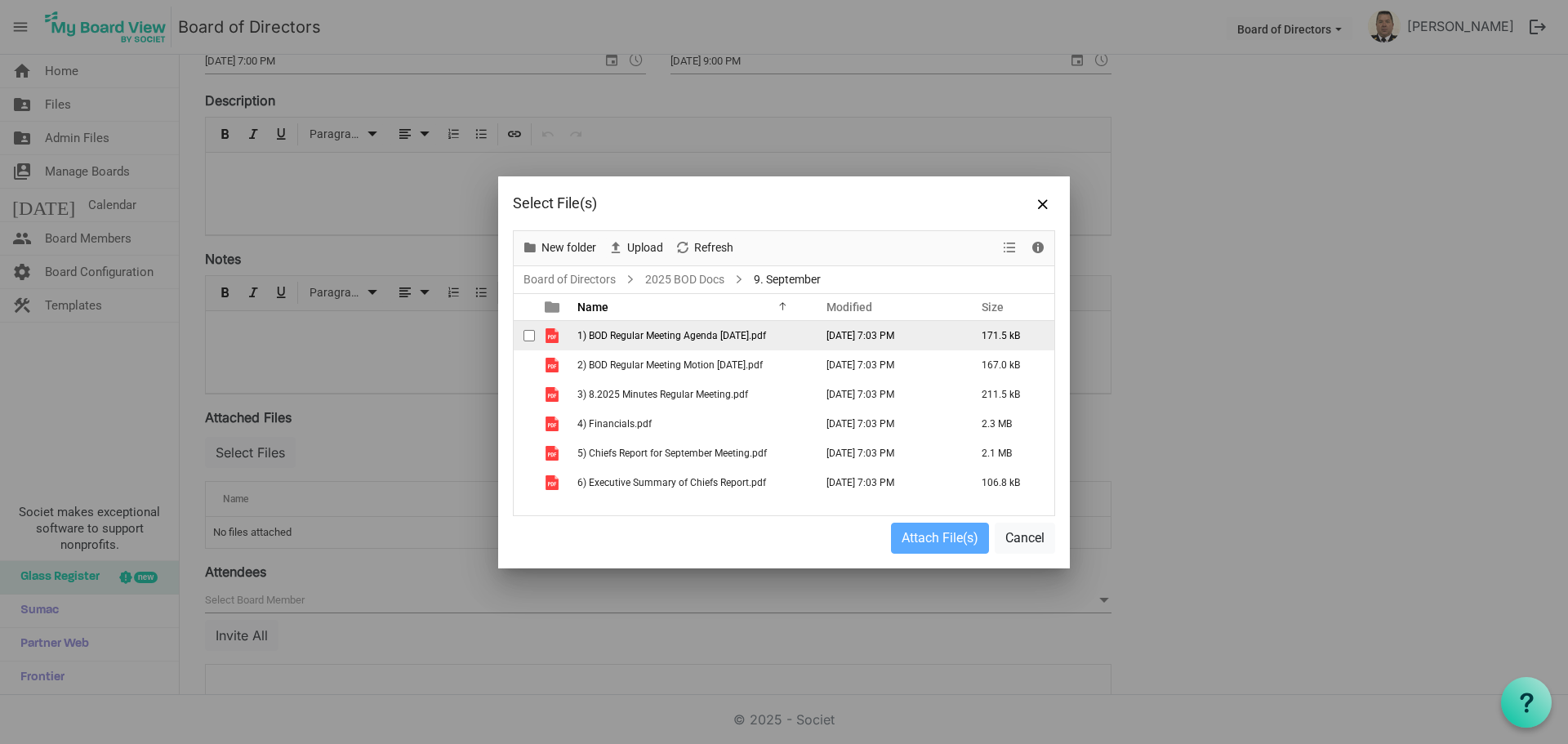
click at [529, 334] on span "checkbox" at bounding box center [529, 335] width 11 height 11
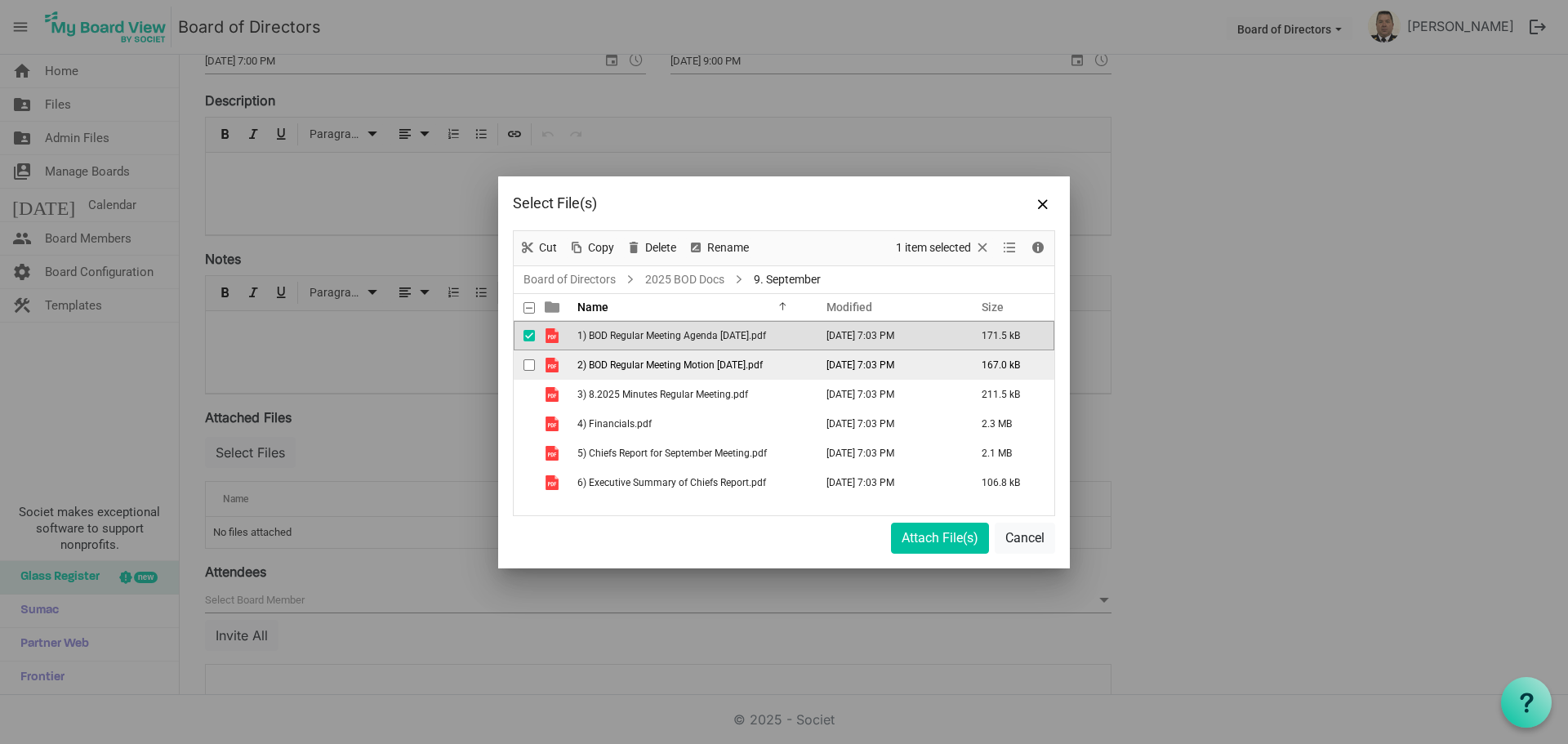
click at [528, 363] on span "checkbox" at bounding box center [529, 365] width 11 height 11
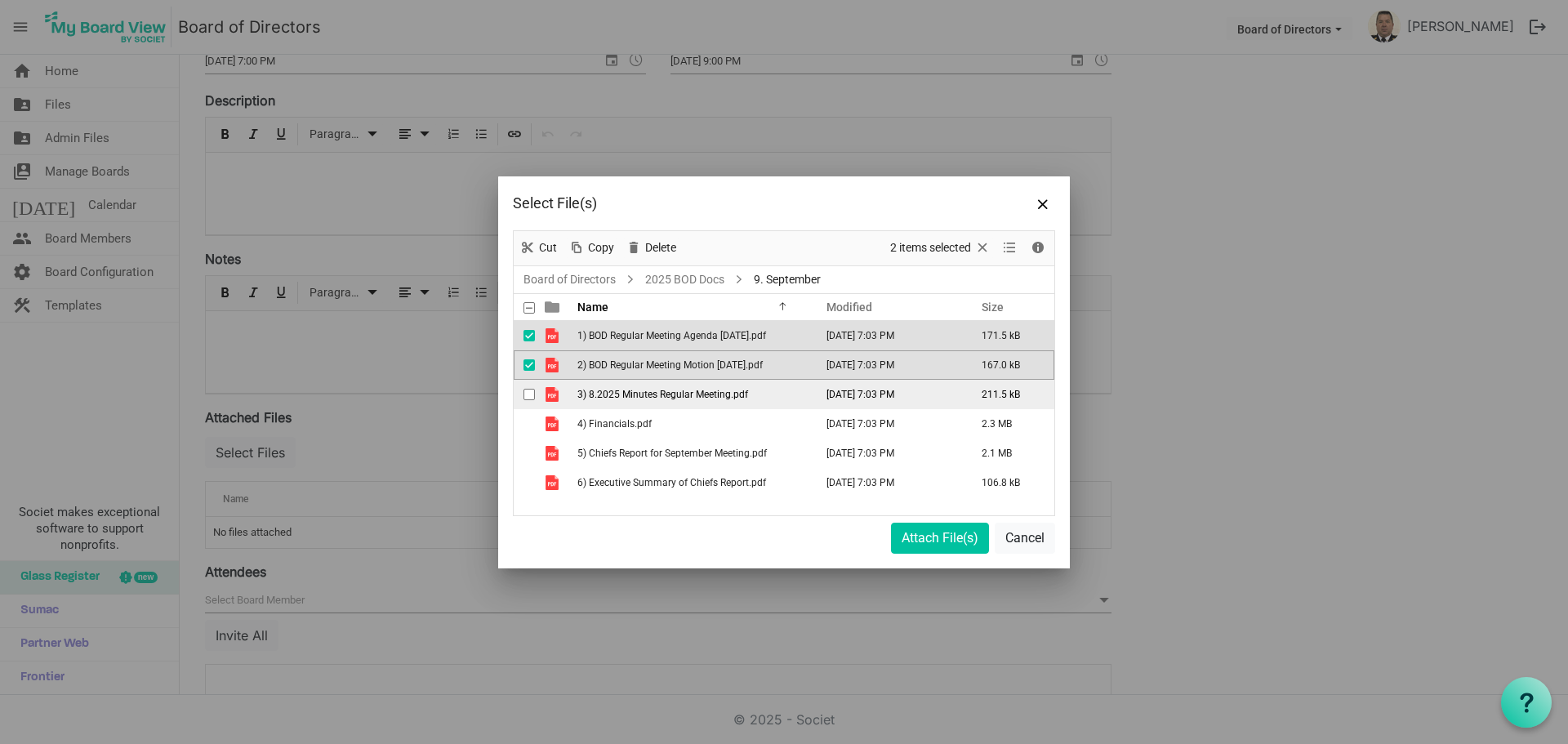
click at [529, 395] on span "checkbox" at bounding box center [529, 395] width 11 height 11
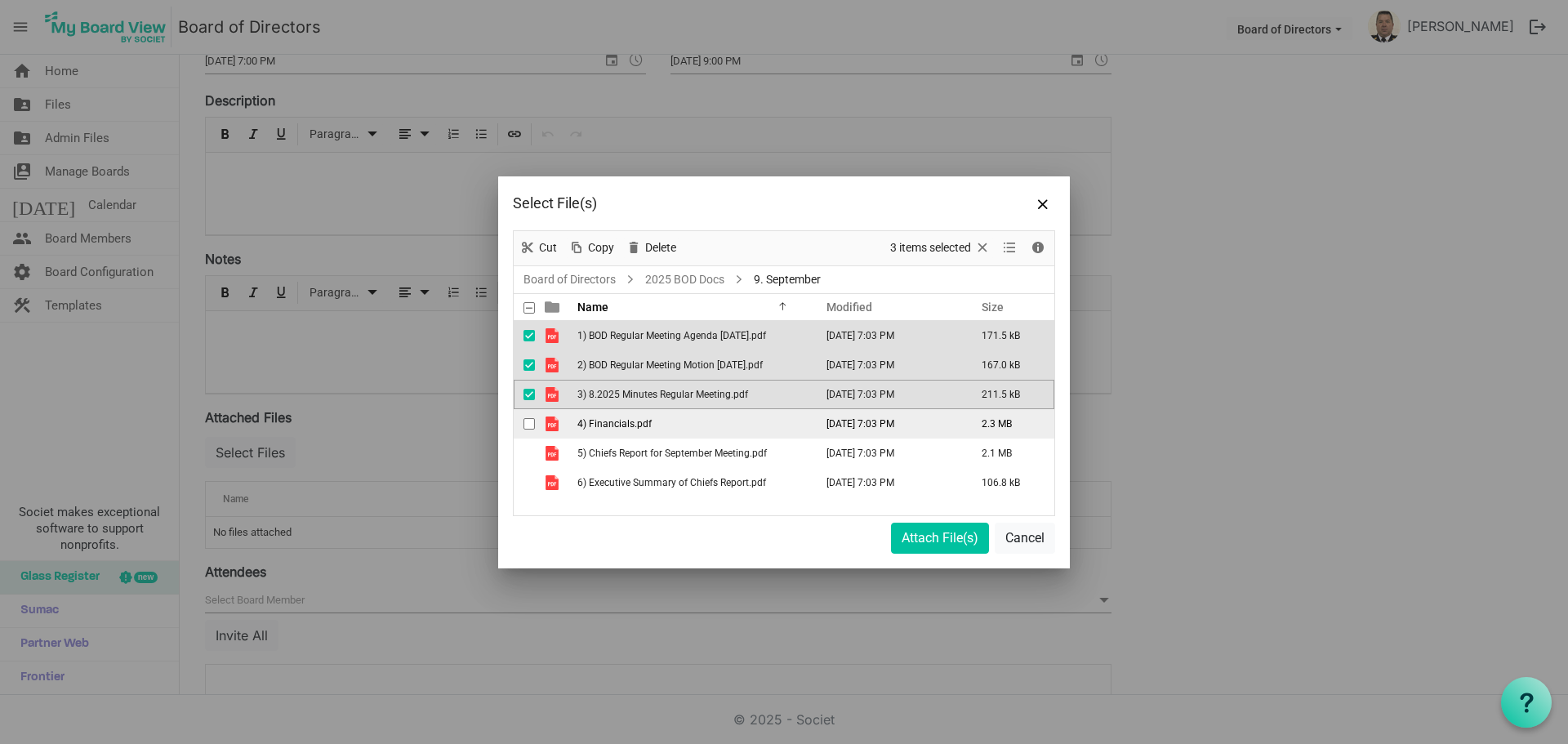
click at [529, 423] on span "checkbox" at bounding box center [529, 424] width 11 height 11
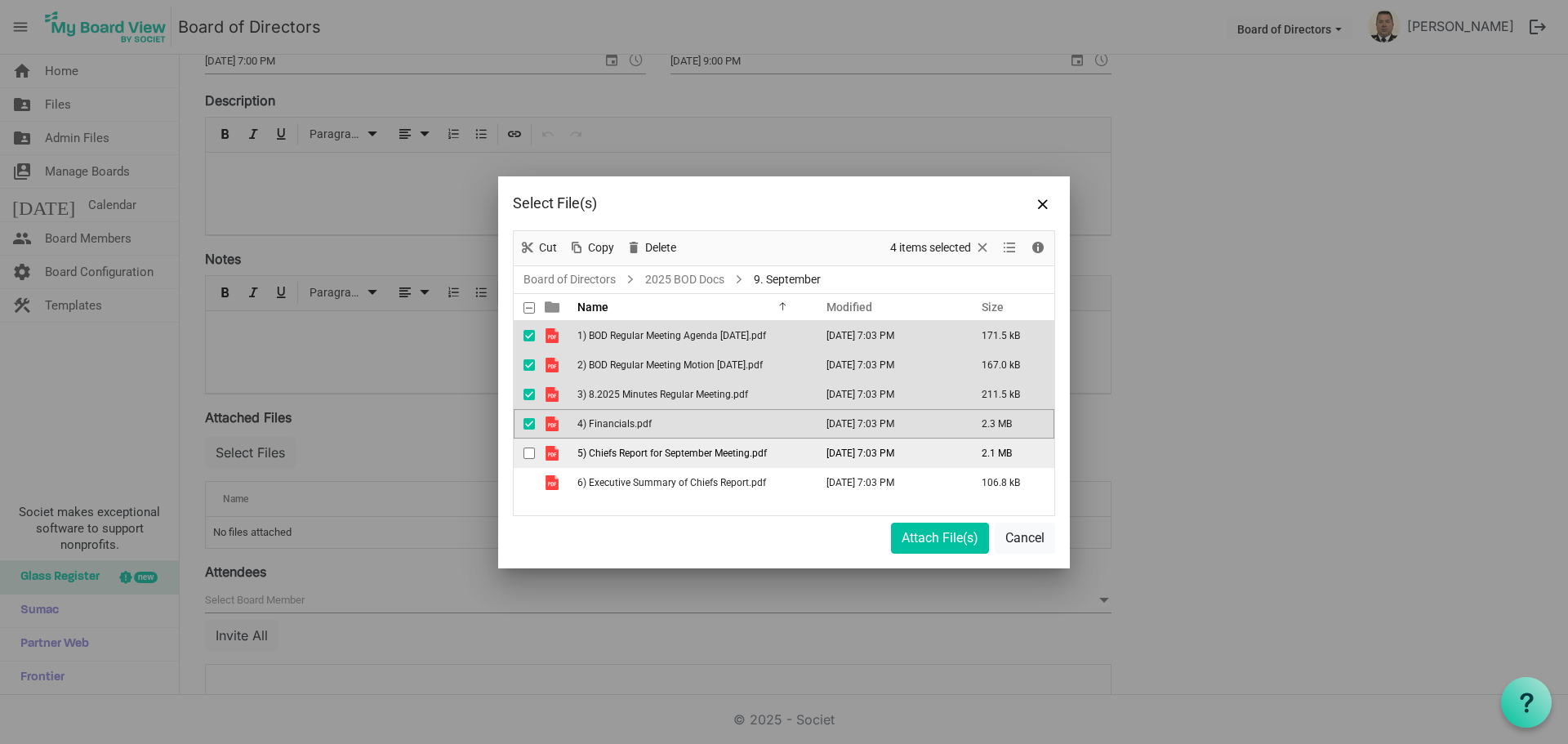
click at [528, 456] on span "checkbox" at bounding box center [529, 453] width 11 height 11
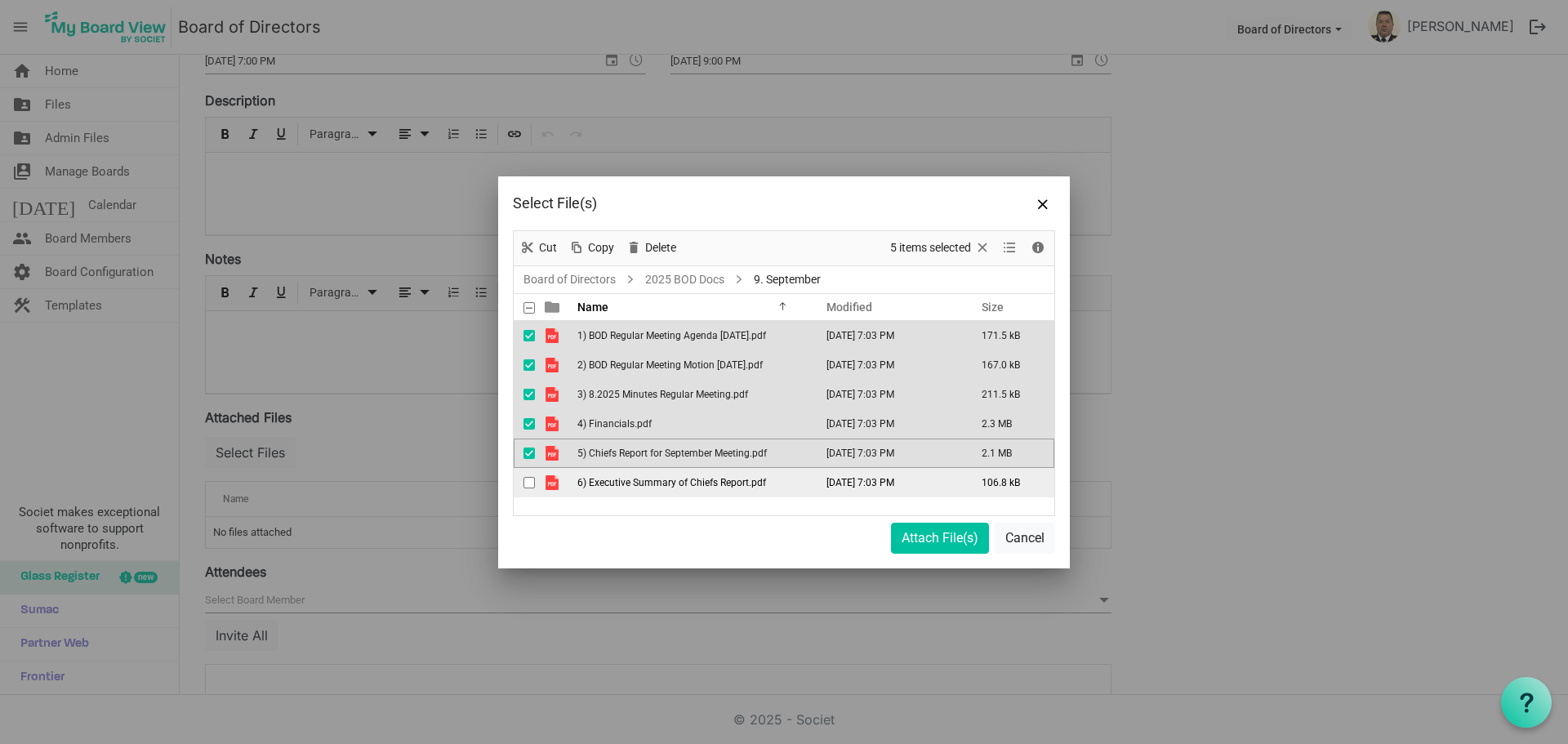
click at [529, 485] on span "checkbox" at bounding box center [529, 482] width 11 height 11
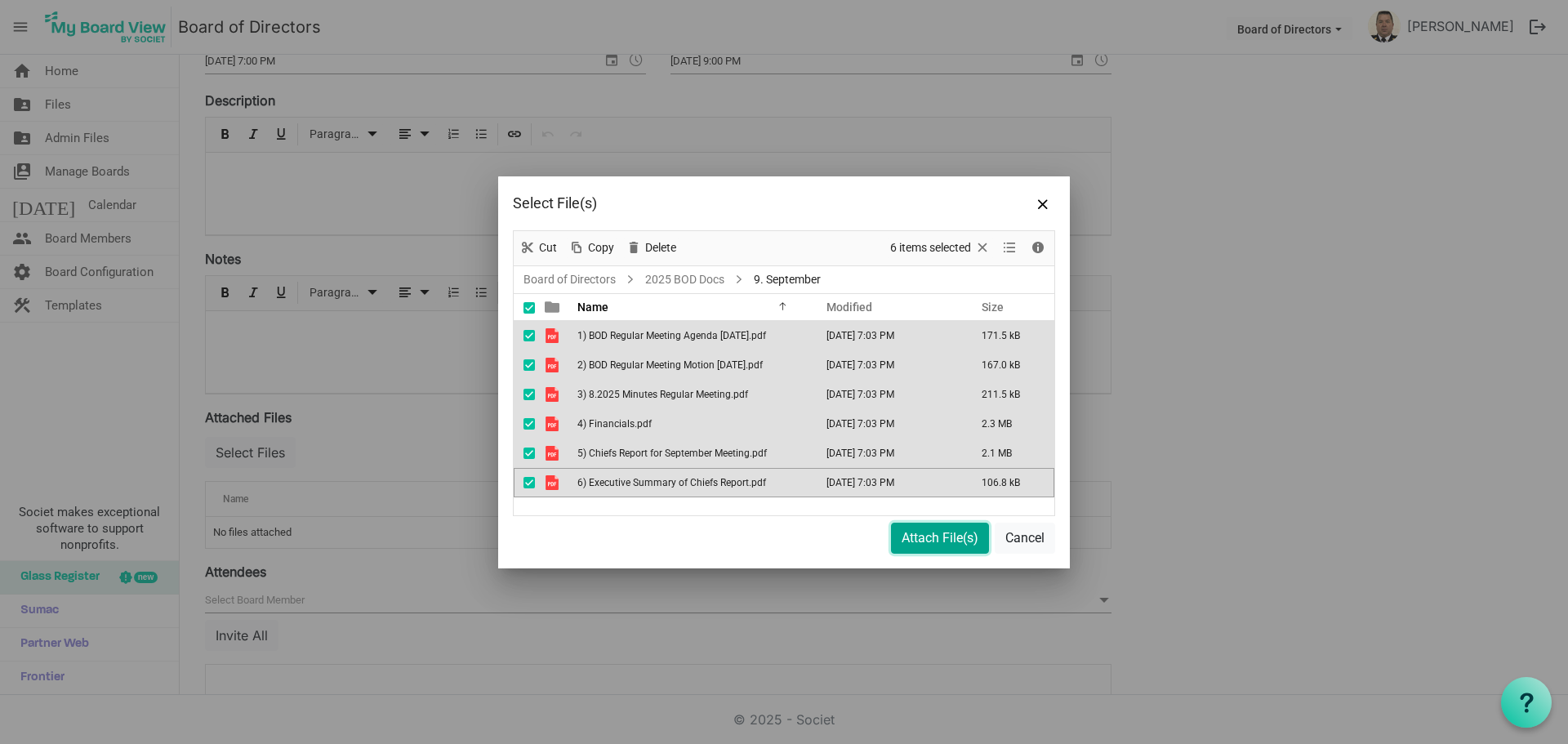
click at [933, 540] on button "Attach File(s)" at bounding box center [940, 539] width 98 height 31
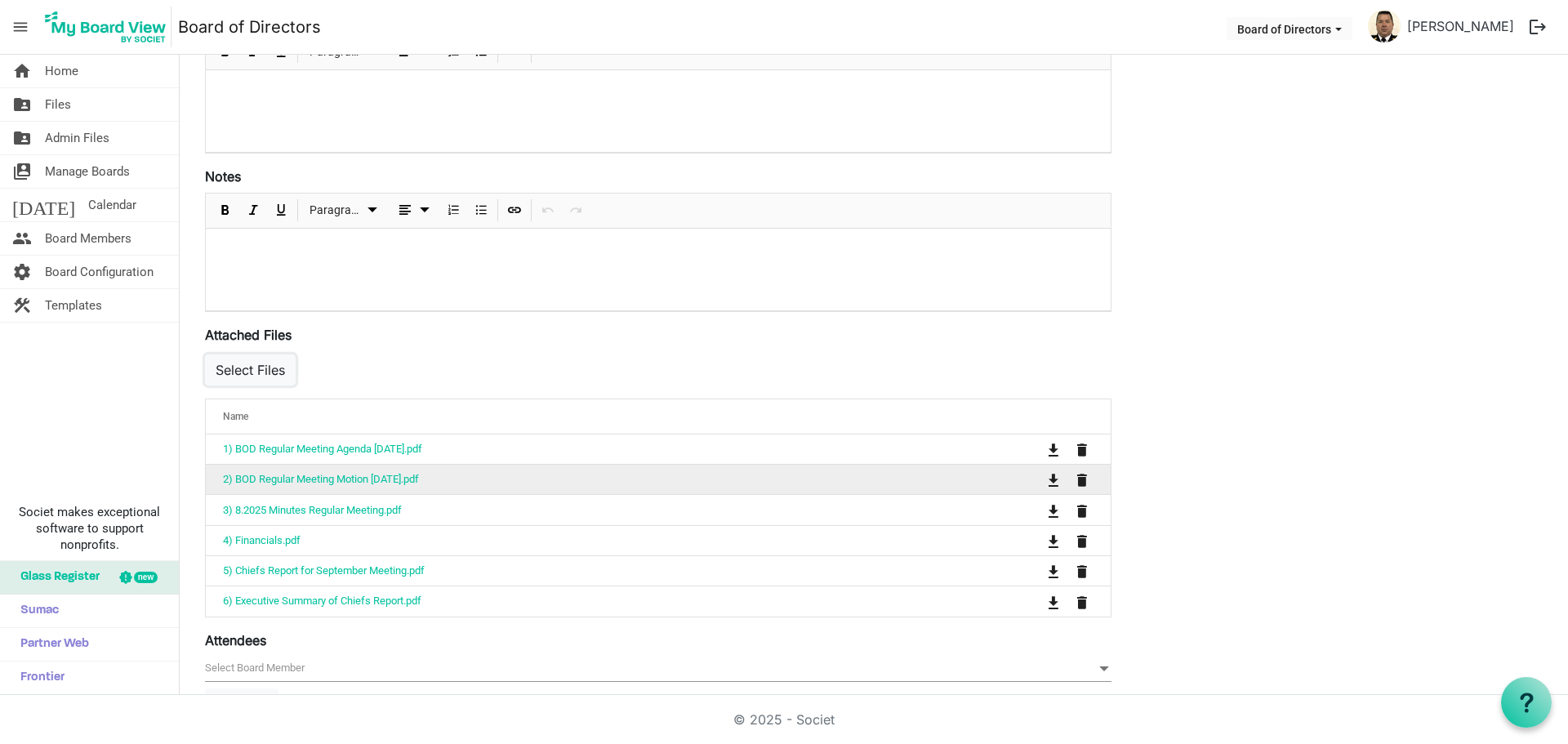
scroll to position [498, 0]
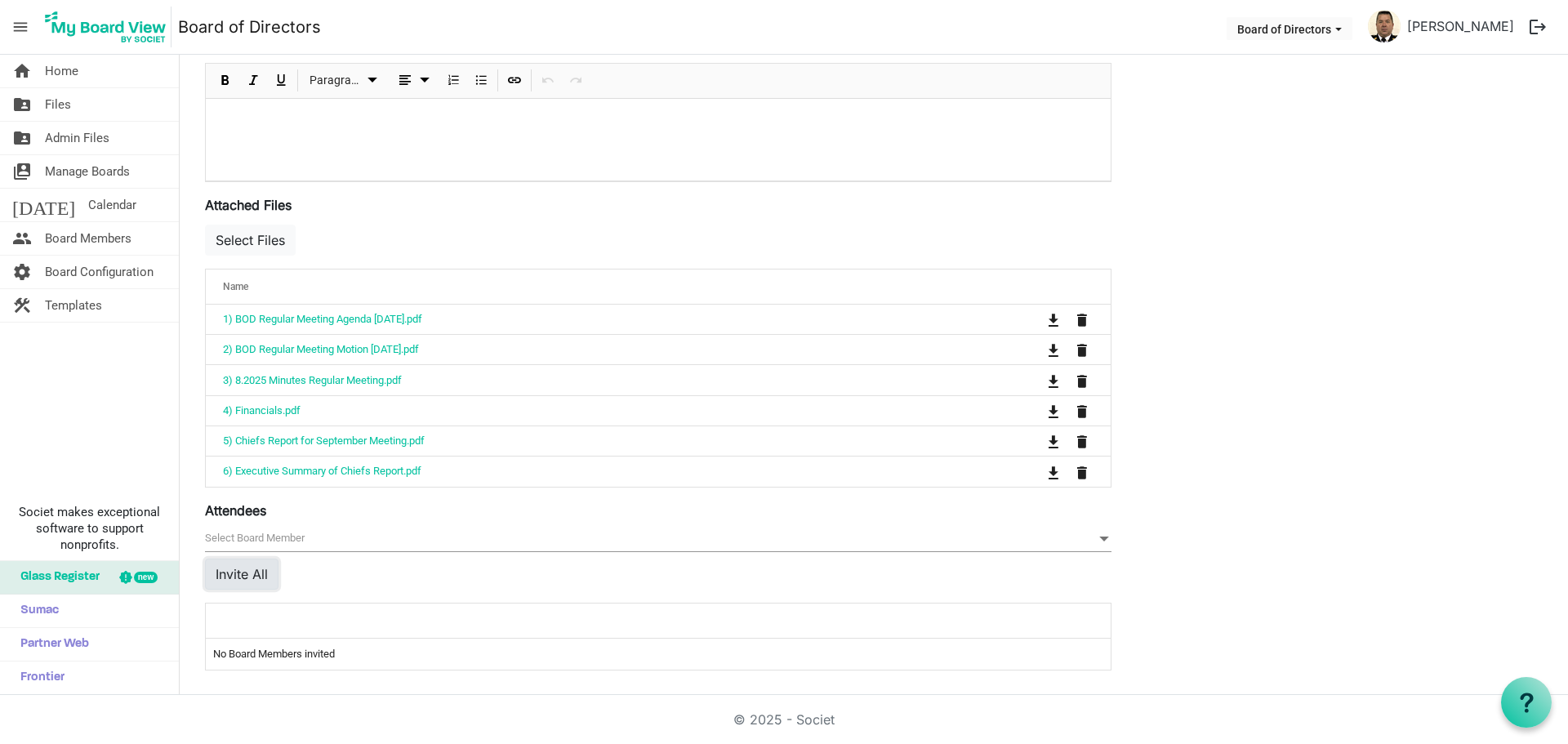
click at [227, 565] on button "Invite All" at bounding box center [242, 575] width 74 height 31
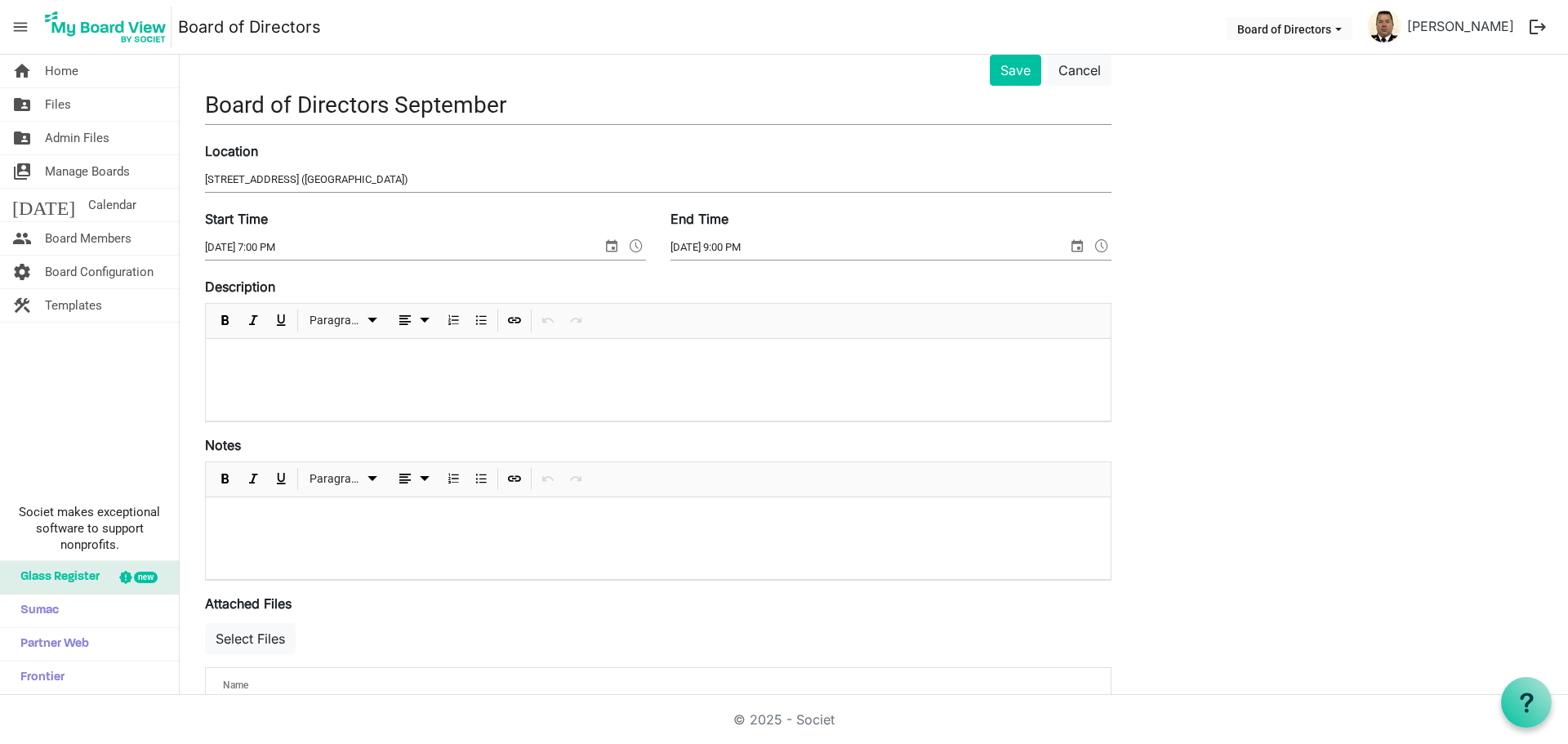
scroll to position [123, 0]
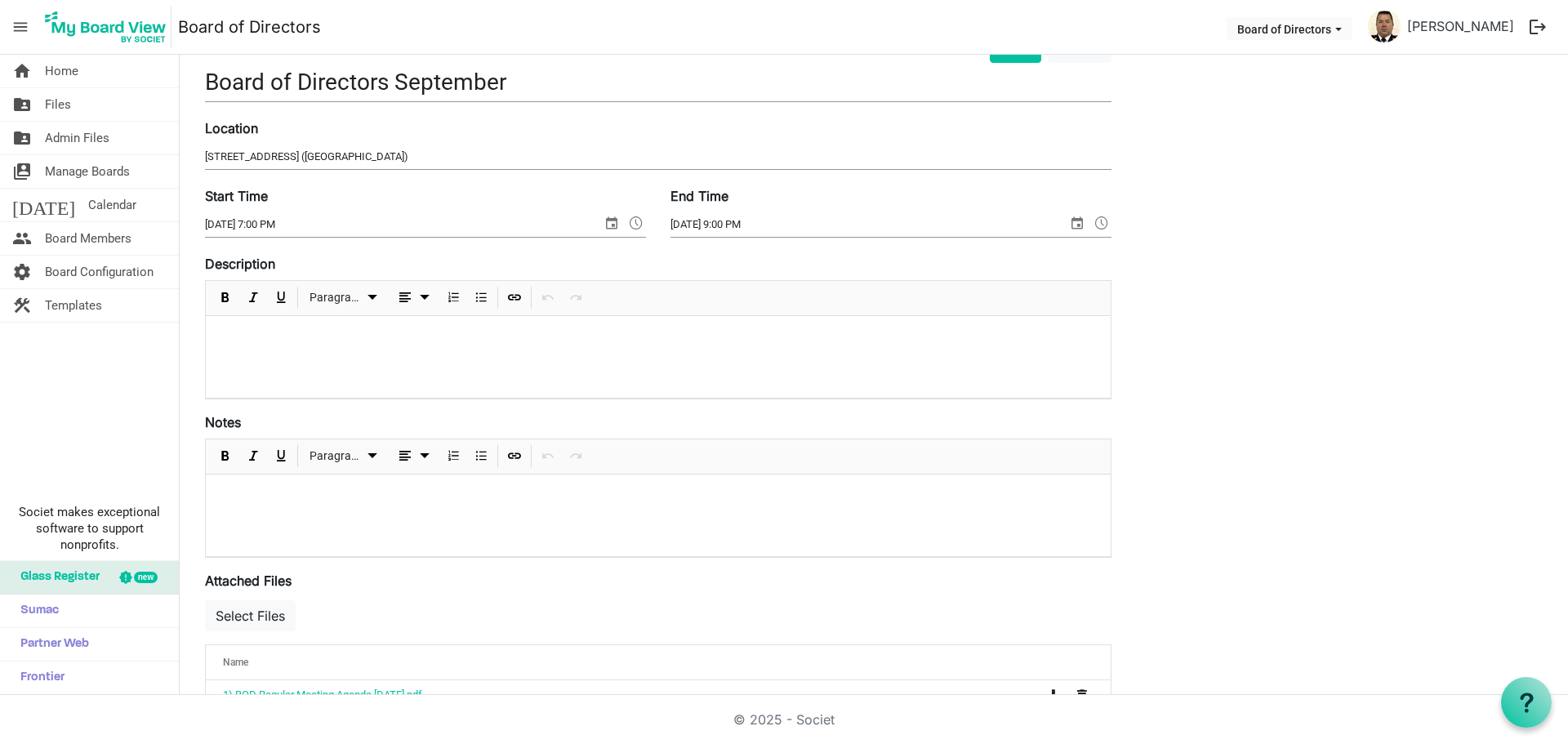
click at [239, 496] on p at bounding box center [658, 496] width 879 height 18
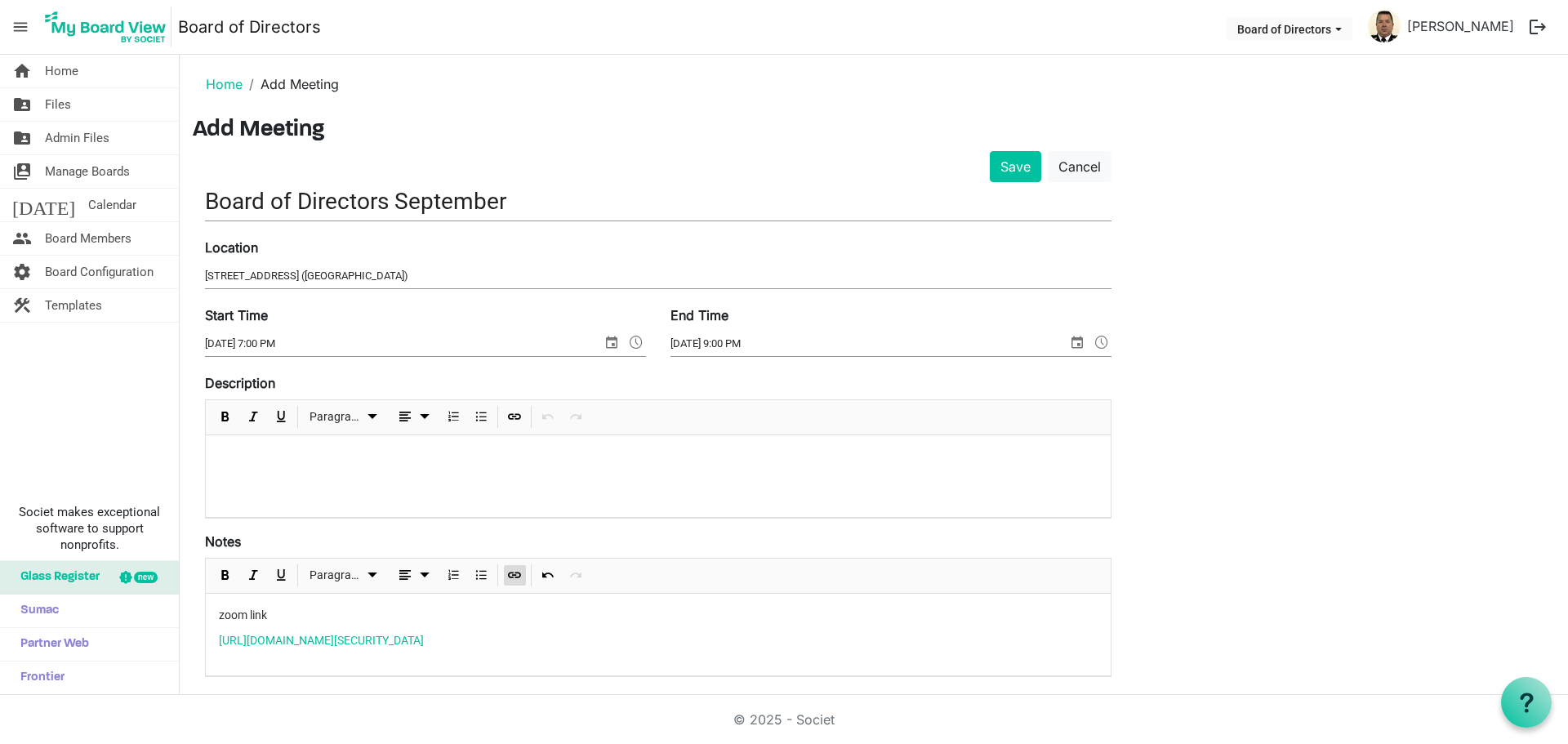
scroll to position [0, 0]
click at [706, 461] on p at bounding box center [658, 460] width 879 height 18
click at [1016, 171] on button "Save" at bounding box center [1015, 170] width 52 height 31
